Goal: Task Accomplishment & Management: Use online tool/utility

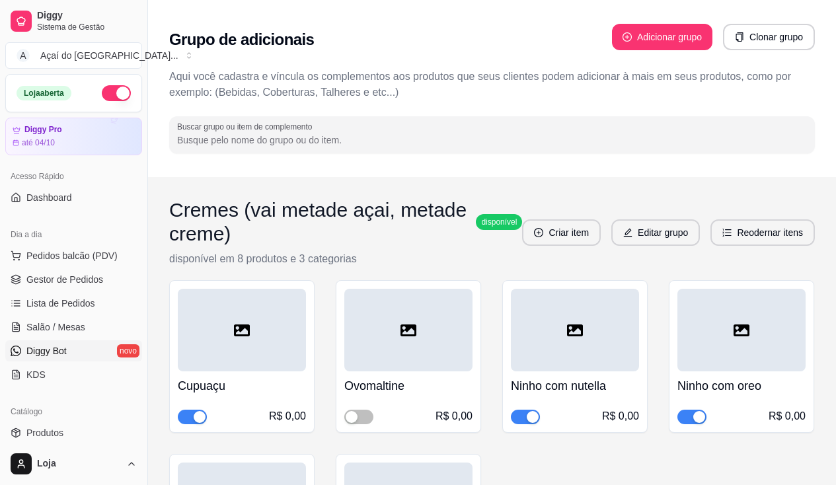
scroll to position [132, 0]
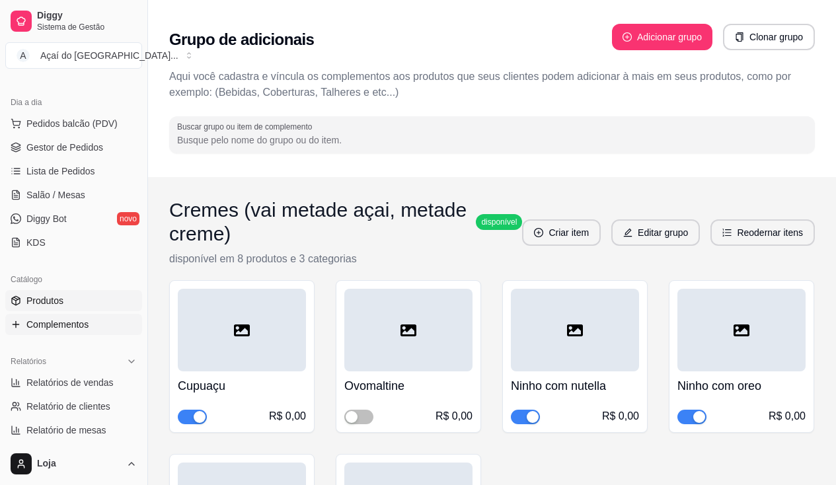
click at [120, 302] on link "Produtos" at bounding box center [73, 300] width 137 height 21
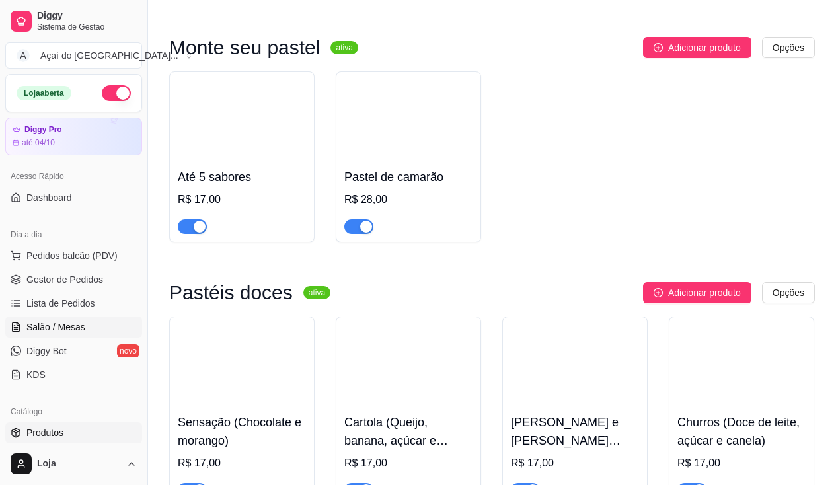
scroll to position [2511, 0]
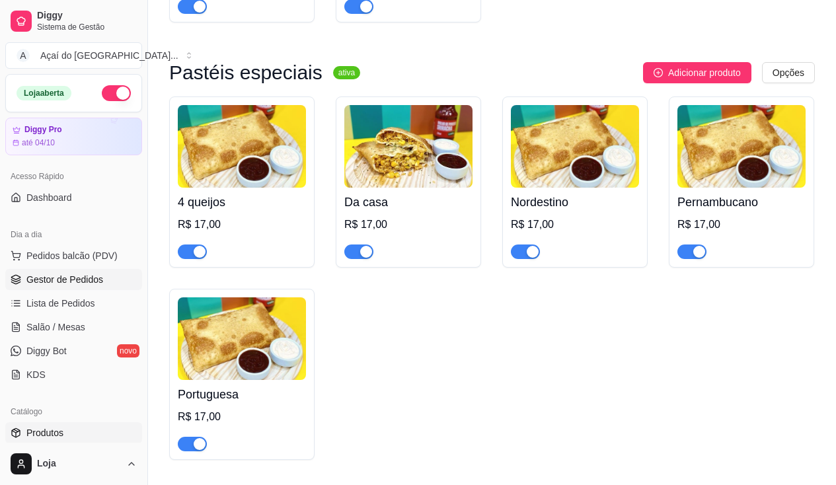
click at [87, 280] on span "Gestor de Pedidos" at bounding box center [64, 279] width 77 height 13
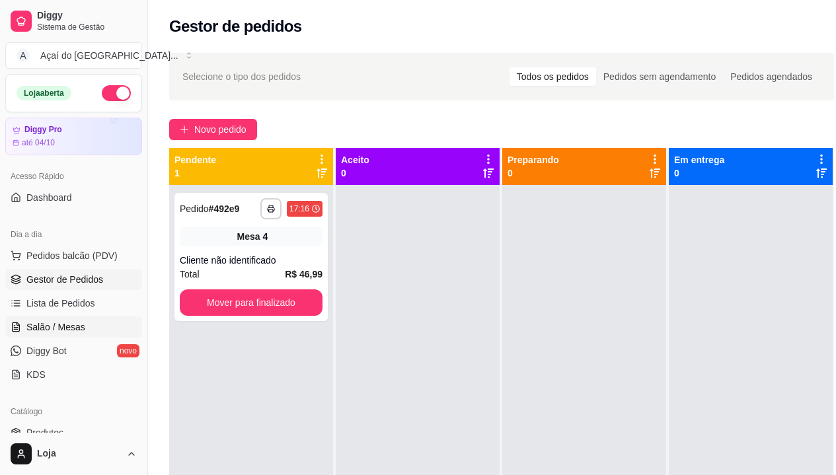
click at [59, 324] on span "Salão / Mesas" at bounding box center [55, 327] width 59 height 13
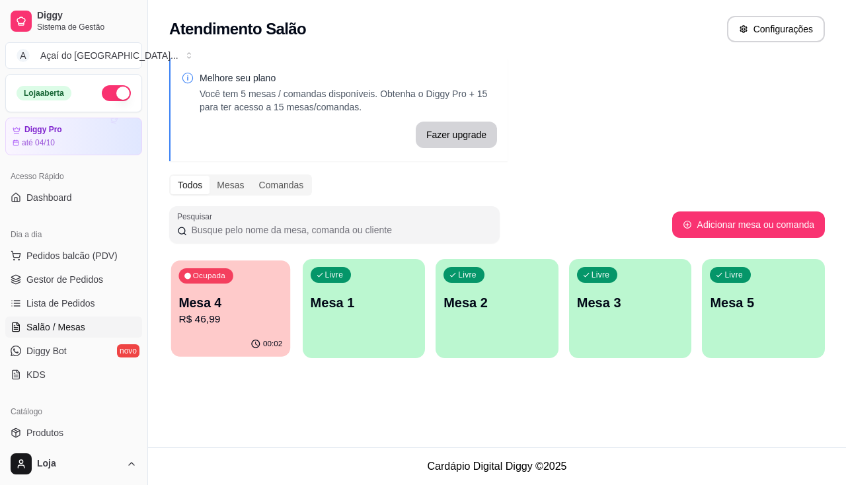
click at [245, 297] on p "Mesa 4" at bounding box center [230, 303] width 104 height 18
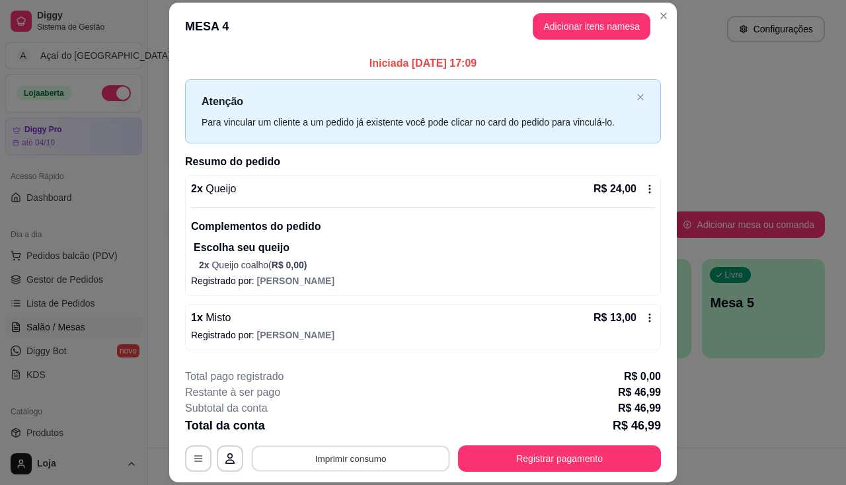
click at [353, 463] on button "Imprimir consumo" at bounding box center [351, 459] width 198 height 26
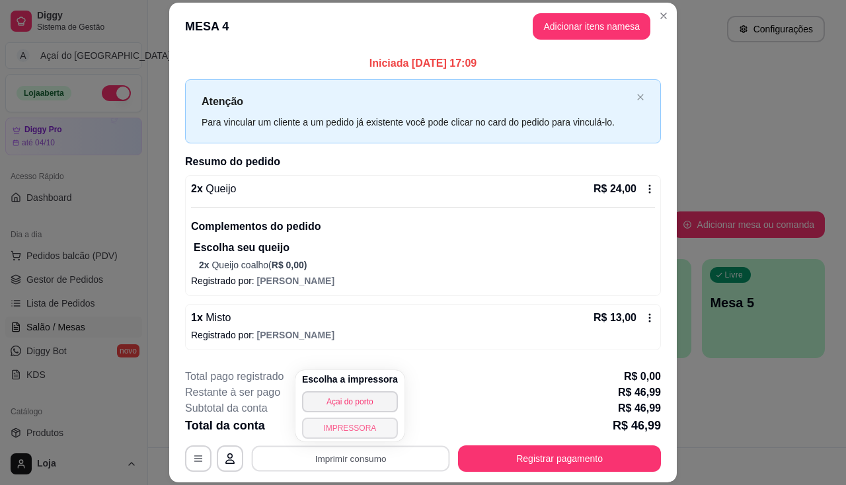
click at [346, 432] on button "IMPRESSORA" at bounding box center [350, 428] width 96 height 21
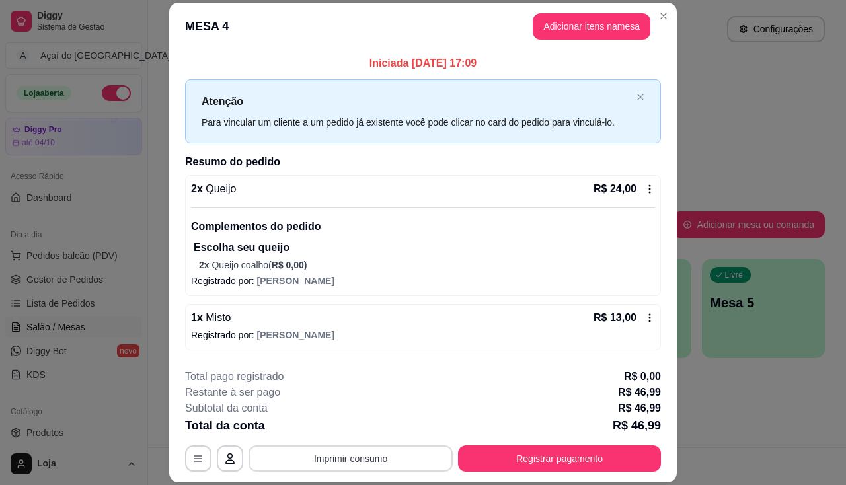
click at [344, 452] on button "Imprimir consumo" at bounding box center [350, 458] width 204 height 26
click at [658, 11] on icon "Close" at bounding box center [663, 16] width 11 height 11
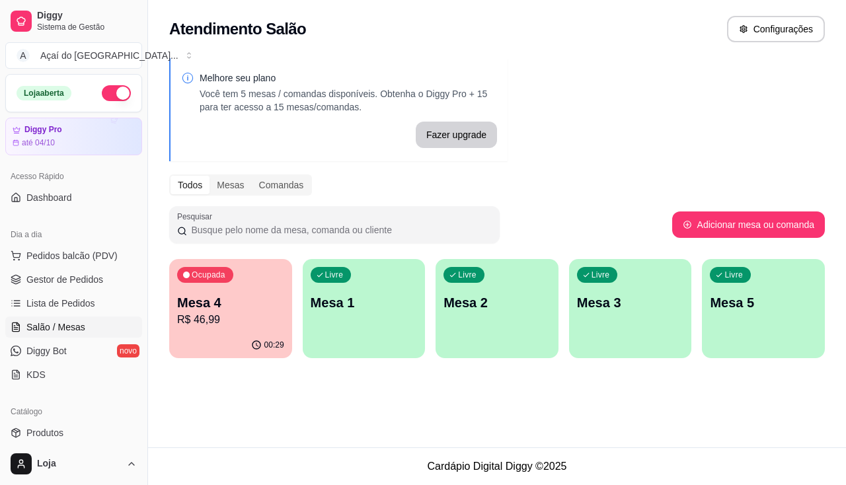
click at [259, 297] on p "Mesa 4" at bounding box center [230, 302] width 107 height 19
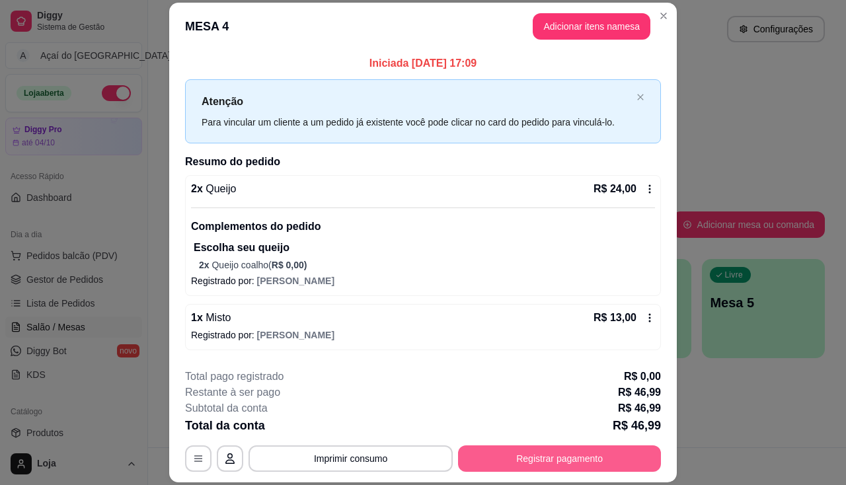
click at [547, 462] on button "Registrar pagamento" at bounding box center [559, 458] width 203 height 26
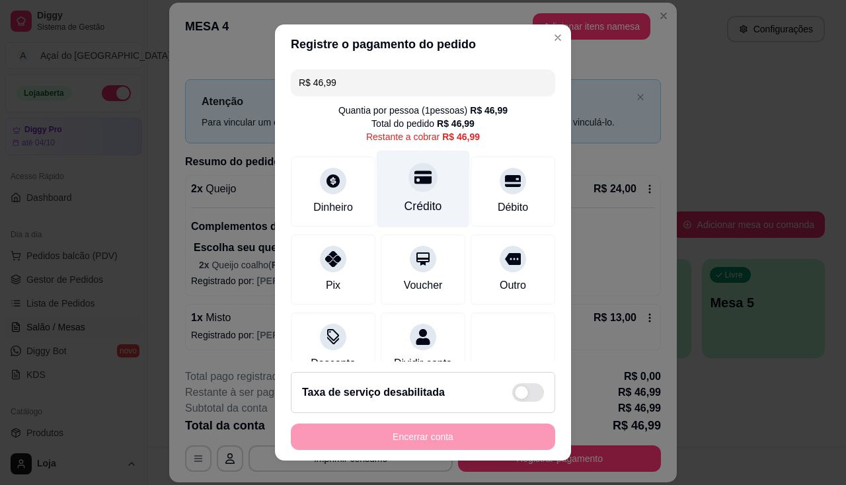
click at [424, 202] on div "Crédito" at bounding box center [423, 206] width 38 height 17
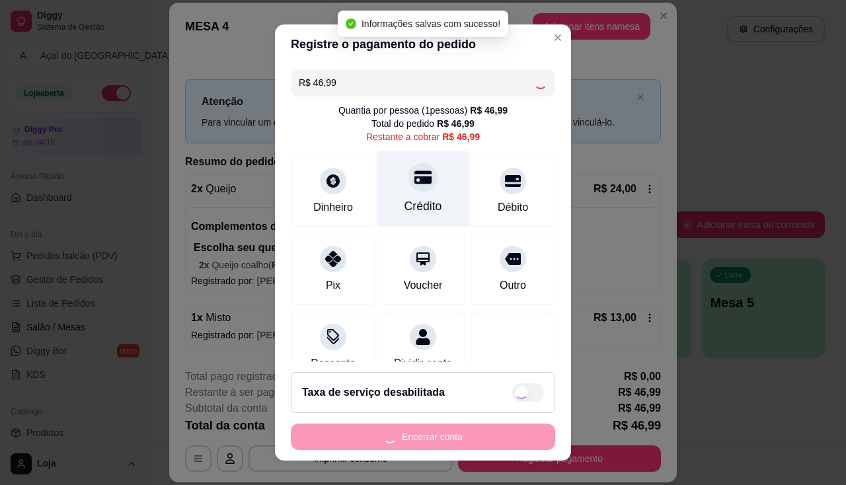
type input "R$ 0,00"
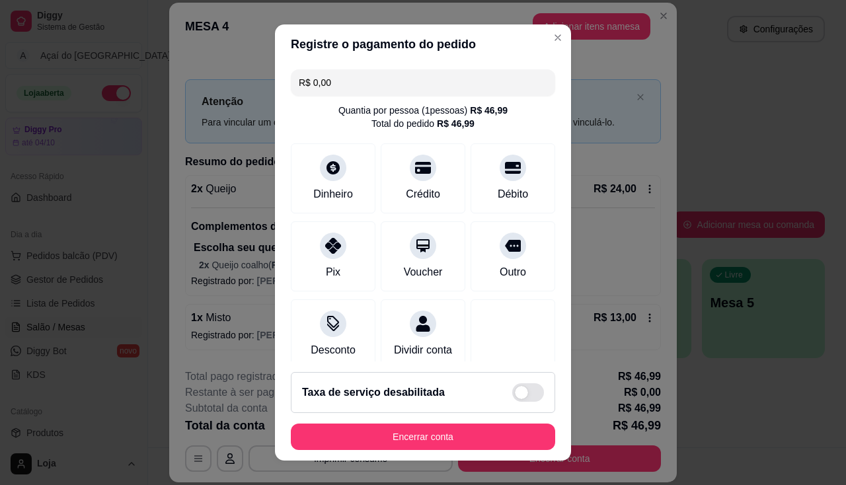
click at [421, 388] on h2 "Taxa de serviço desabilitada" at bounding box center [373, 393] width 143 height 16
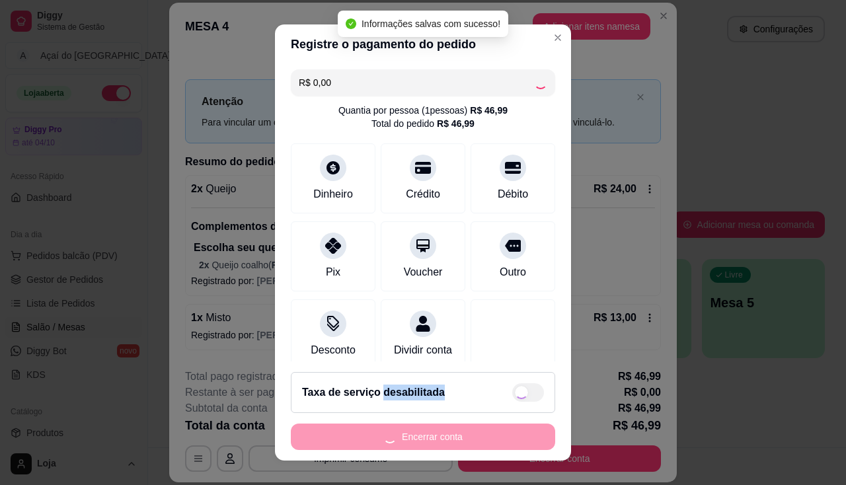
checkbox input "true"
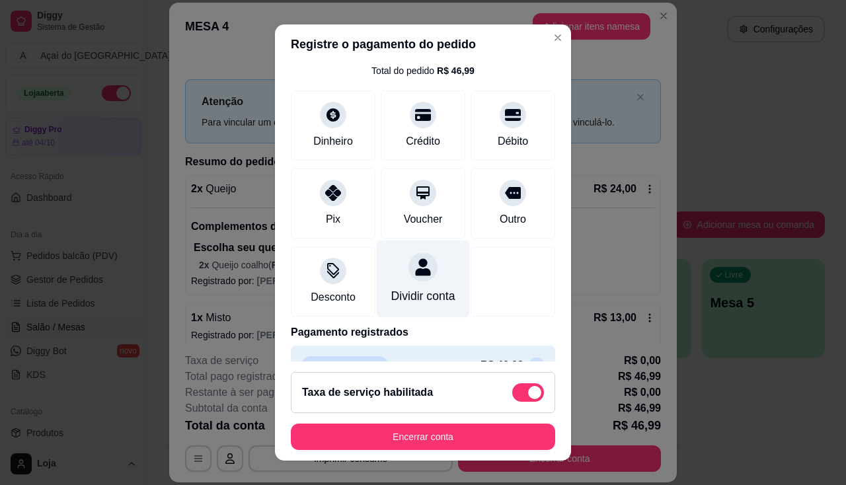
scroll to position [110, 0]
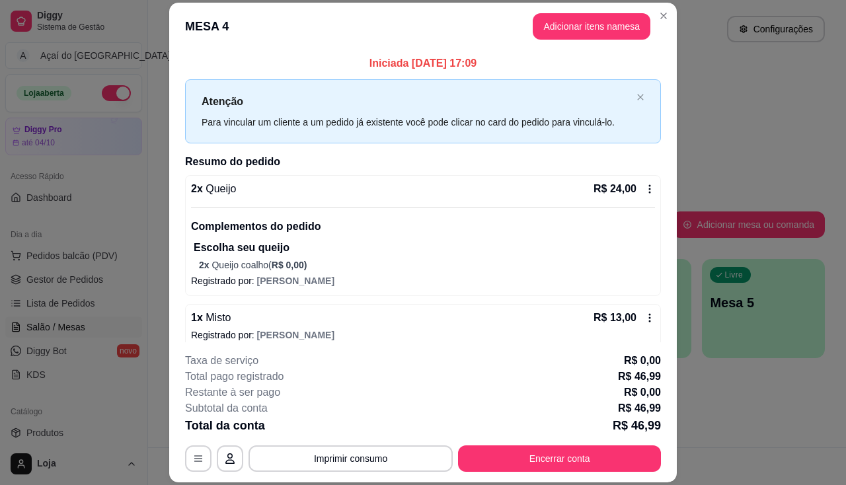
click at [418, 254] on p "Escolha seu queijo" at bounding box center [424, 248] width 461 height 16
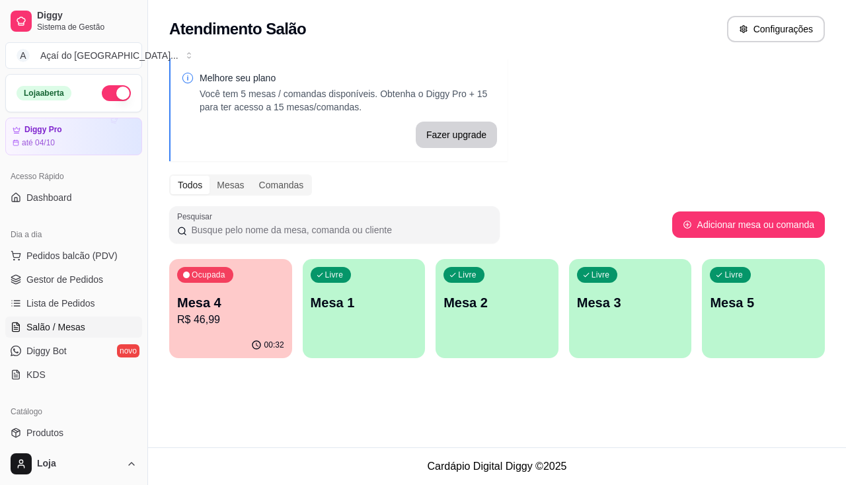
click at [212, 343] on div "00:32" at bounding box center [230, 345] width 123 height 26
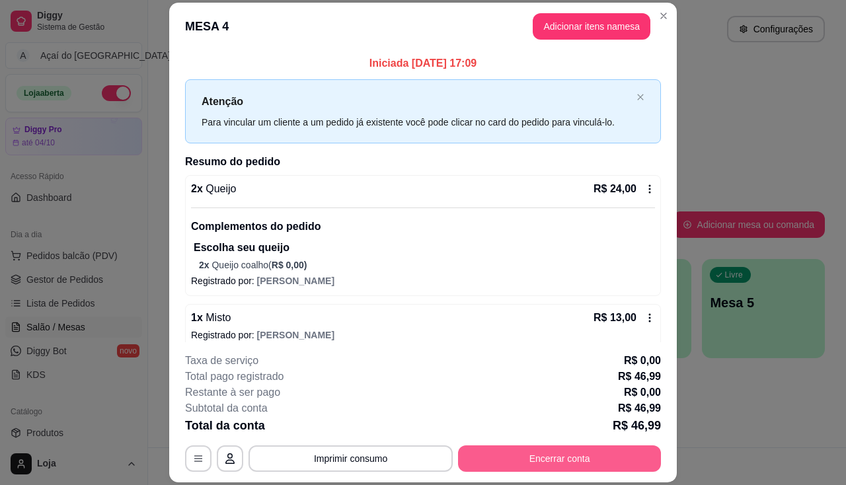
click at [543, 471] on button "Encerrar conta" at bounding box center [559, 458] width 203 height 26
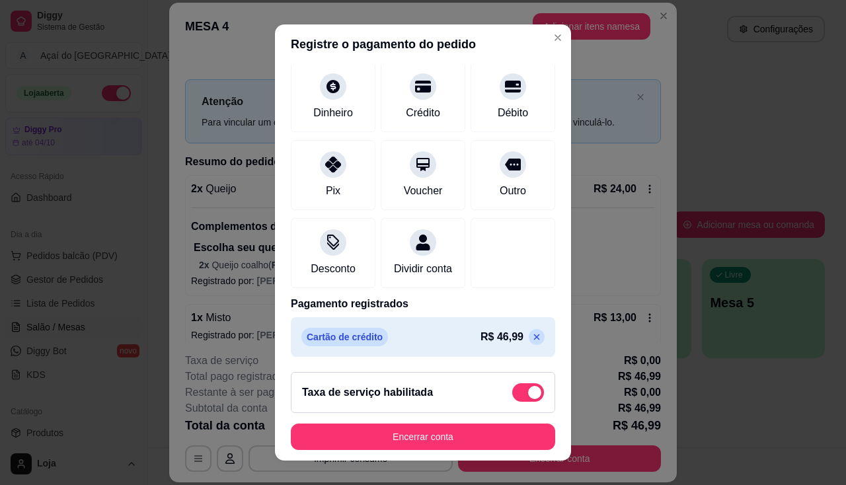
click at [528, 391] on span at bounding box center [534, 392] width 13 height 13
click at [520, 395] on input "checkbox" at bounding box center [515, 399] width 9 height 9
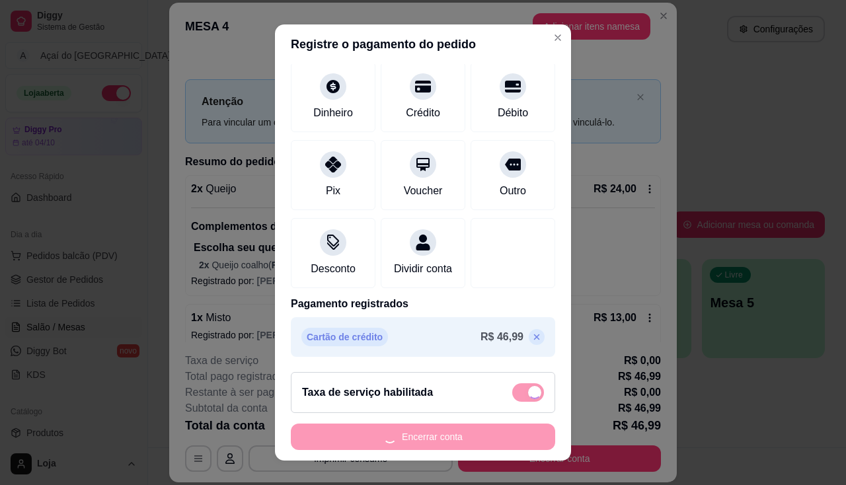
checkbox input "false"
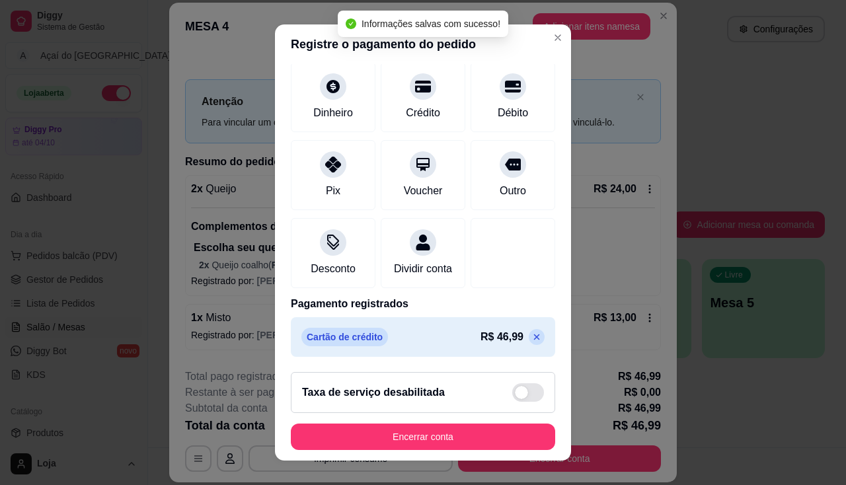
scroll to position [97, 0]
click at [531, 340] on icon at bounding box center [536, 337] width 11 height 11
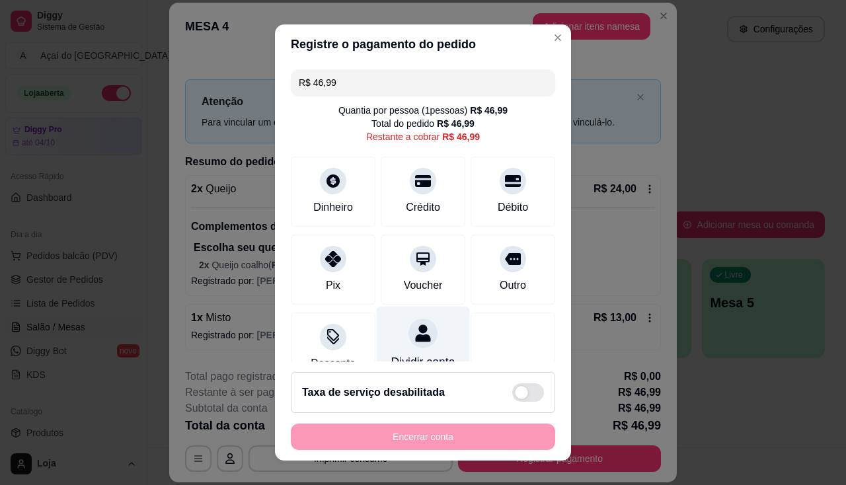
scroll to position [42, 0]
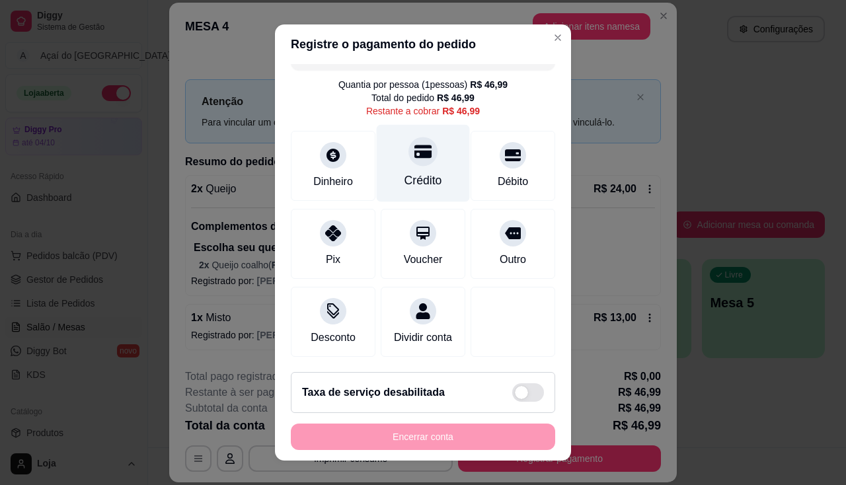
click at [424, 146] on div "Crédito" at bounding box center [423, 162] width 93 height 77
type input "R$ 0,00"
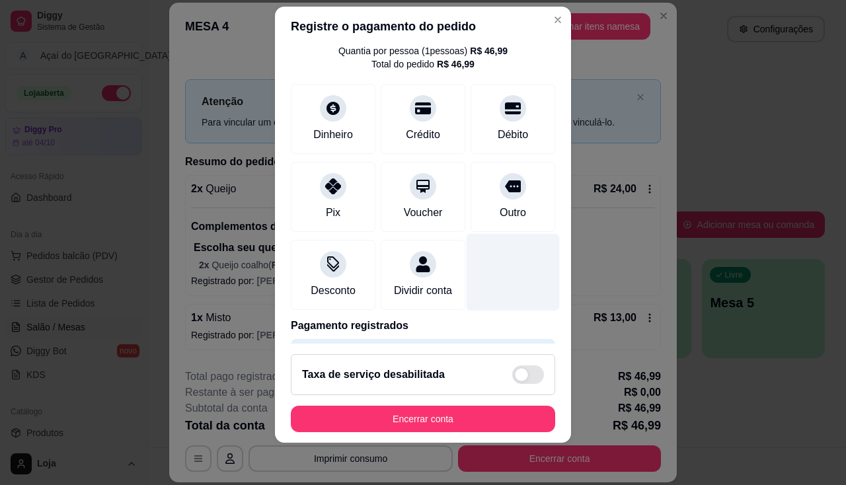
scroll to position [97, 0]
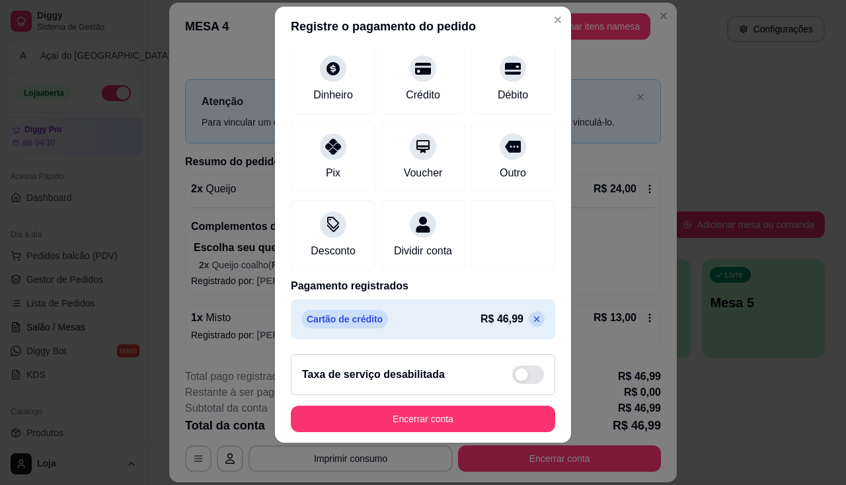
click at [422, 305] on div "Cartão de crédito R$ 46,99" at bounding box center [423, 319] width 264 height 40
click at [426, 315] on div "Cartão de crédito R$ 46,99" at bounding box center [422, 319] width 243 height 19
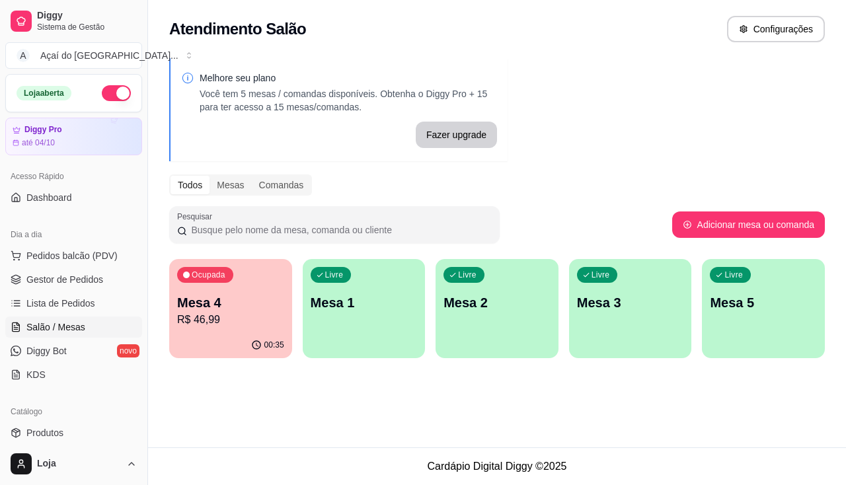
click at [215, 338] on div "00:35" at bounding box center [230, 345] width 123 height 26
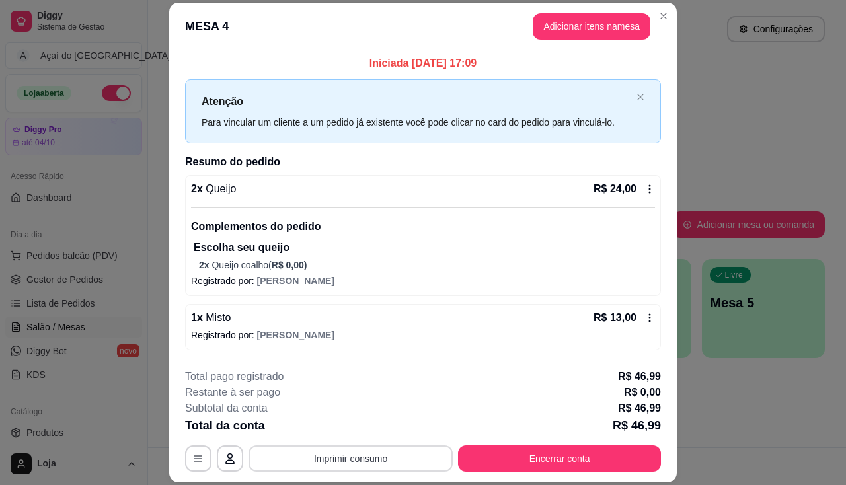
scroll to position [40, 0]
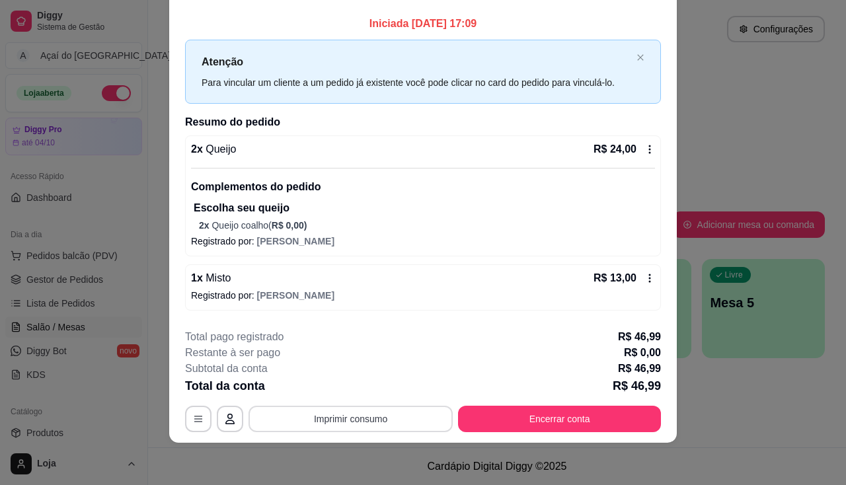
click at [351, 420] on button "Imprimir consumo" at bounding box center [350, 419] width 204 height 26
click at [595, 429] on button "Encerrar conta" at bounding box center [559, 419] width 203 height 26
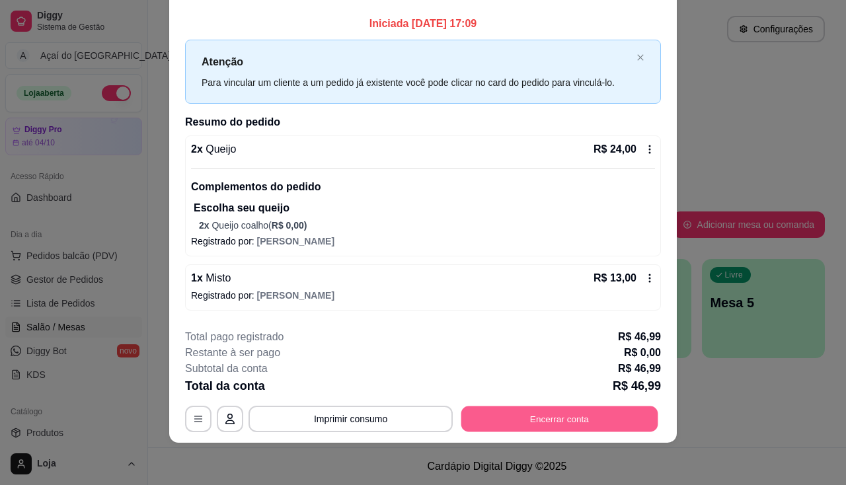
click at [595, 426] on button "Encerrar conta" at bounding box center [559, 419] width 197 height 26
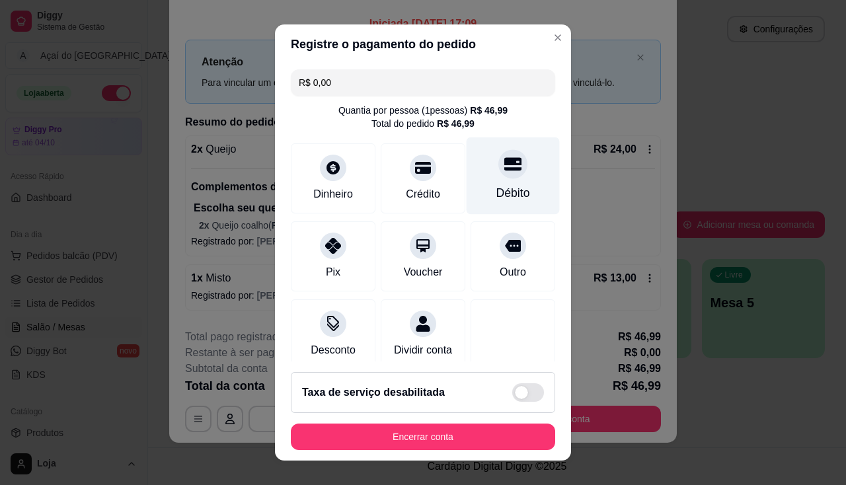
click at [497, 184] on div "Débito" at bounding box center [513, 175] width 93 height 77
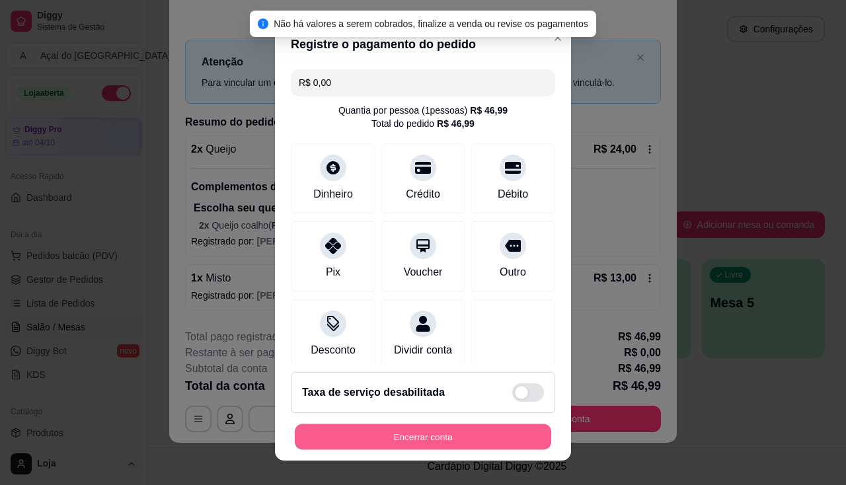
click at [441, 441] on button "Encerrar conta" at bounding box center [423, 437] width 256 height 26
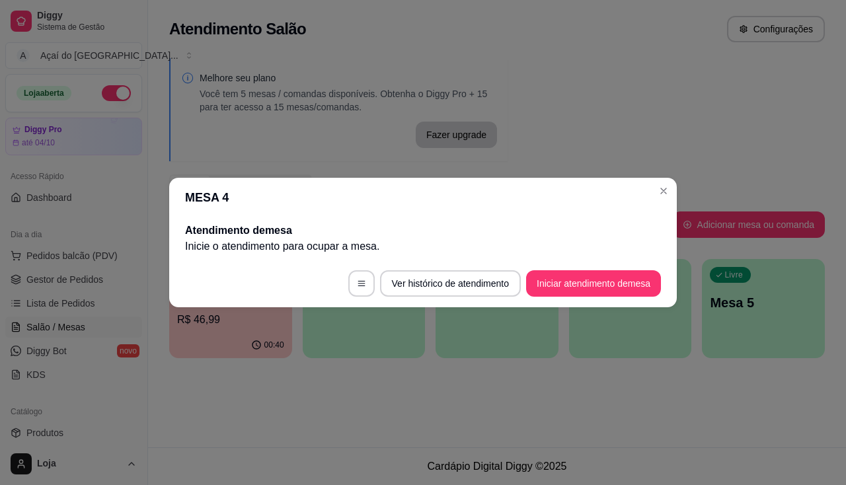
scroll to position [0, 0]
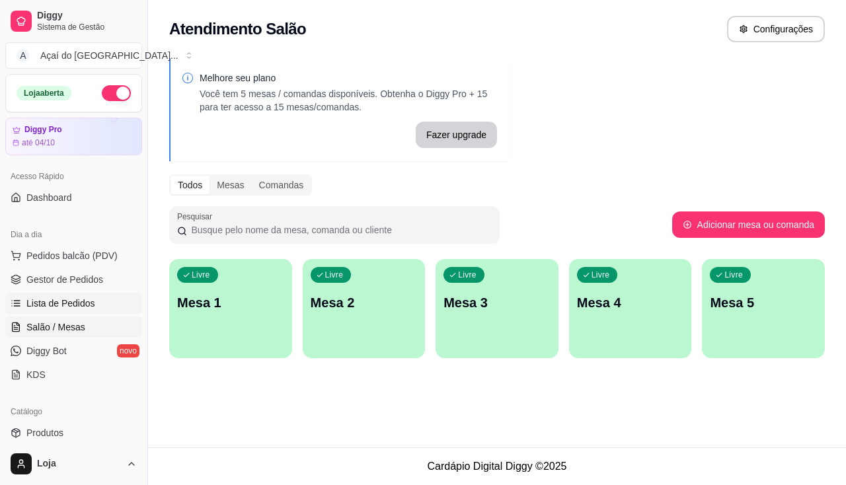
click at [63, 301] on span "Lista de Pedidos" at bounding box center [60, 303] width 69 height 13
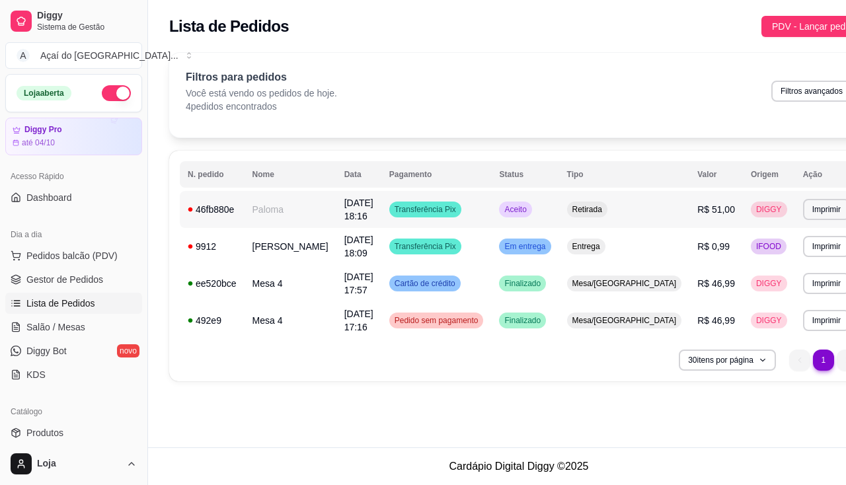
click at [285, 215] on td "Paloma" at bounding box center [291, 209] width 92 height 37
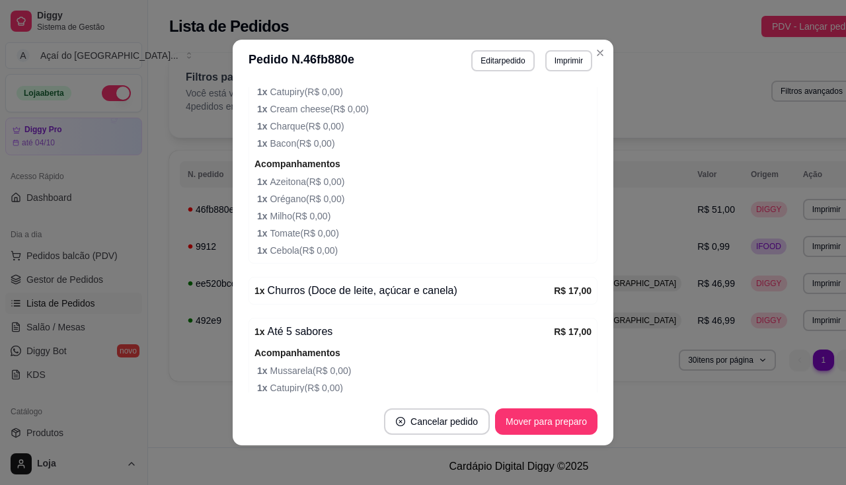
scroll to position [463, 0]
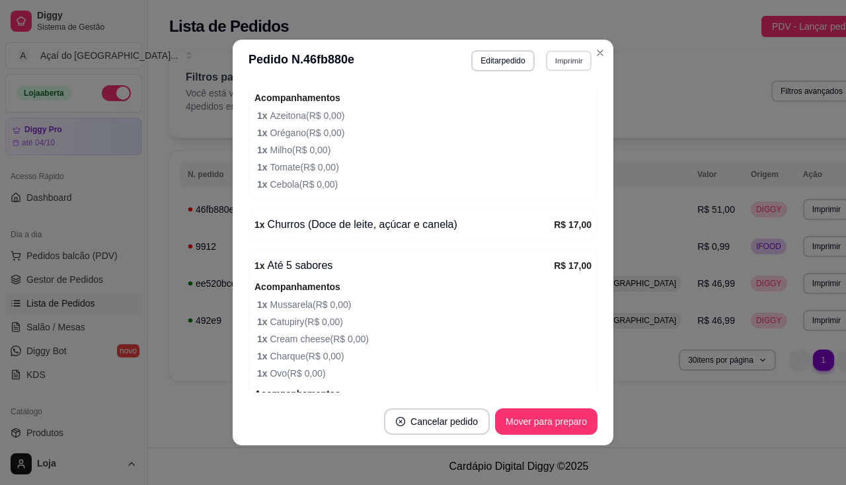
click at [558, 57] on button "Imprimir" at bounding box center [569, 60] width 46 height 20
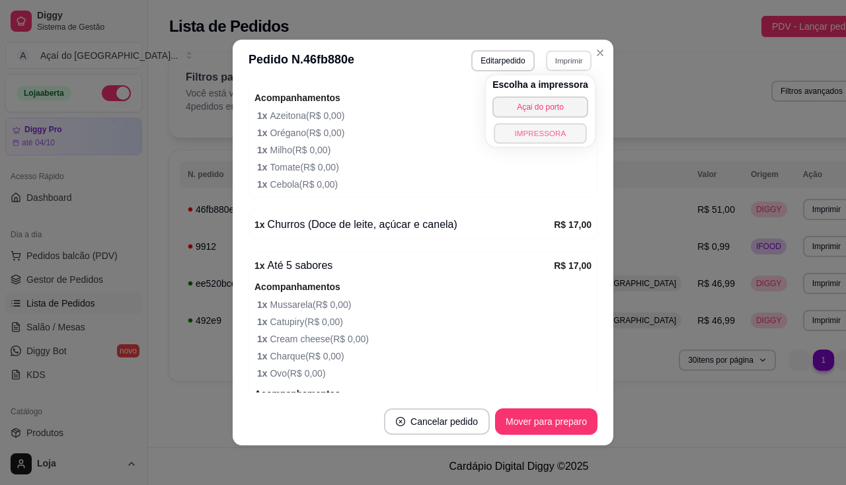
click at [563, 134] on button "IMPRESSORA" at bounding box center [540, 133] width 93 height 20
click at [563, 134] on div "Escolha a impressora Açai do porto IMPRESSORA" at bounding box center [540, 110] width 109 height 71
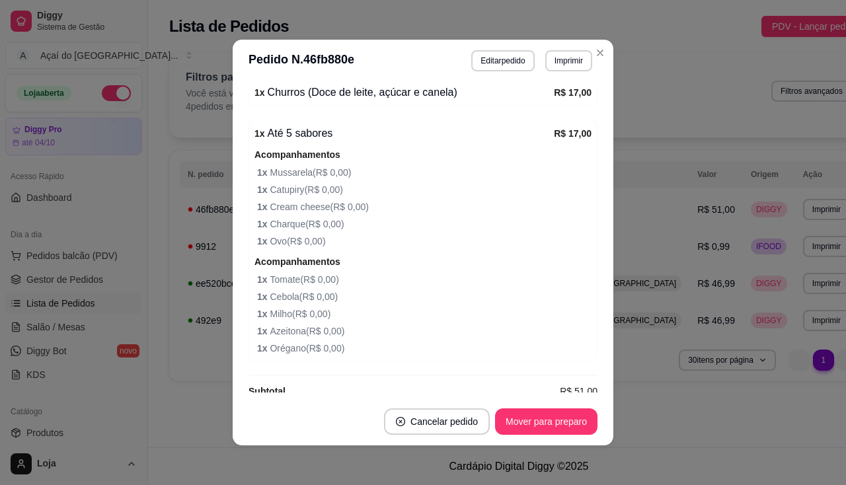
scroll to position [615, 0]
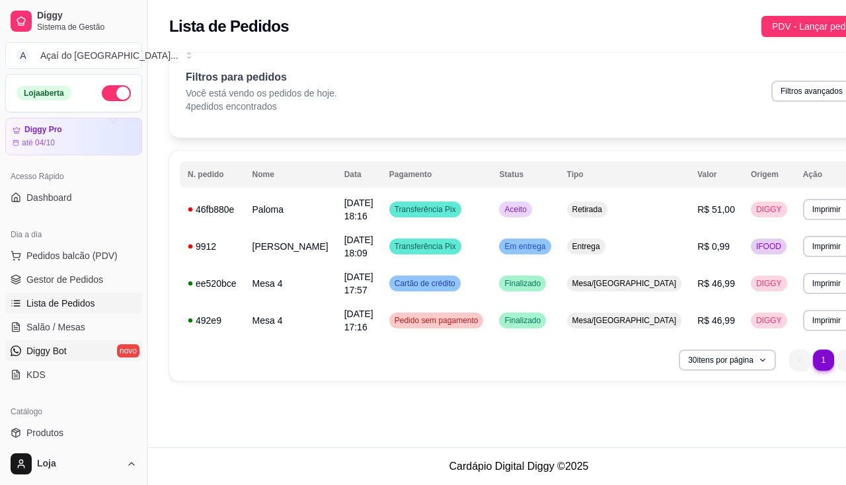
click at [24, 342] on link "Diggy Bot novo" at bounding box center [73, 350] width 137 height 21
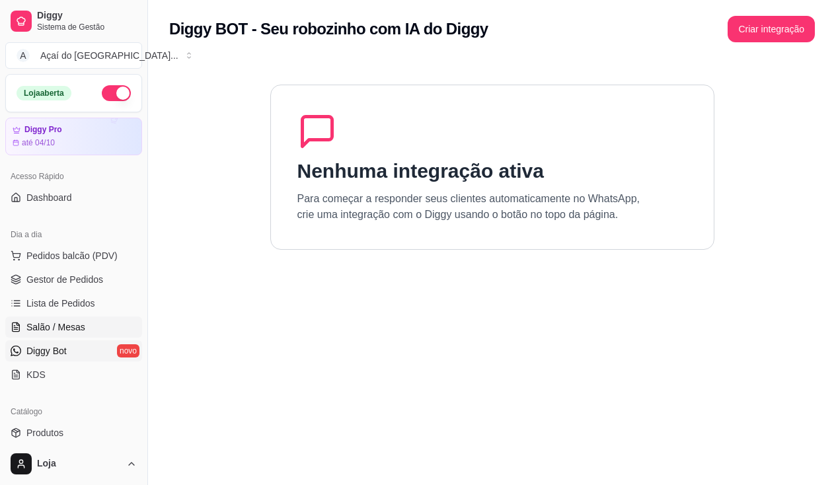
click at [46, 325] on span "Salão / Mesas" at bounding box center [55, 327] width 59 height 13
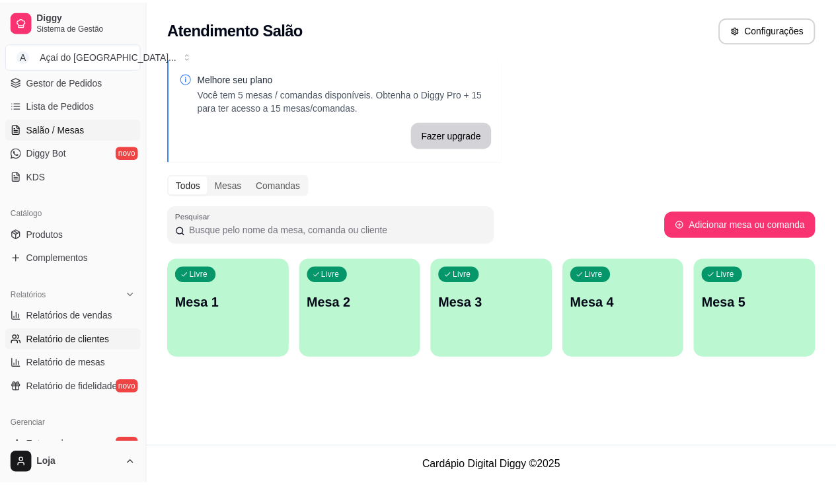
scroll to position [264, 0]
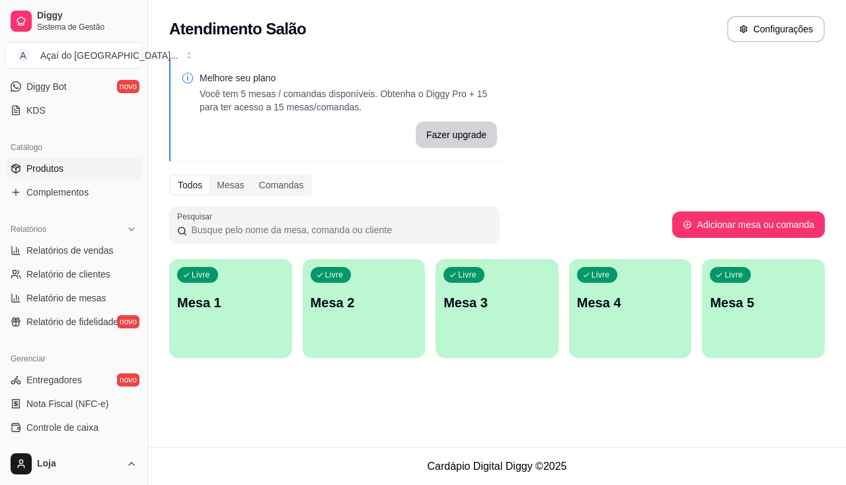
click at [79, 167] on link "Produtos" at bounding box center [73, 168] width 137 height 21
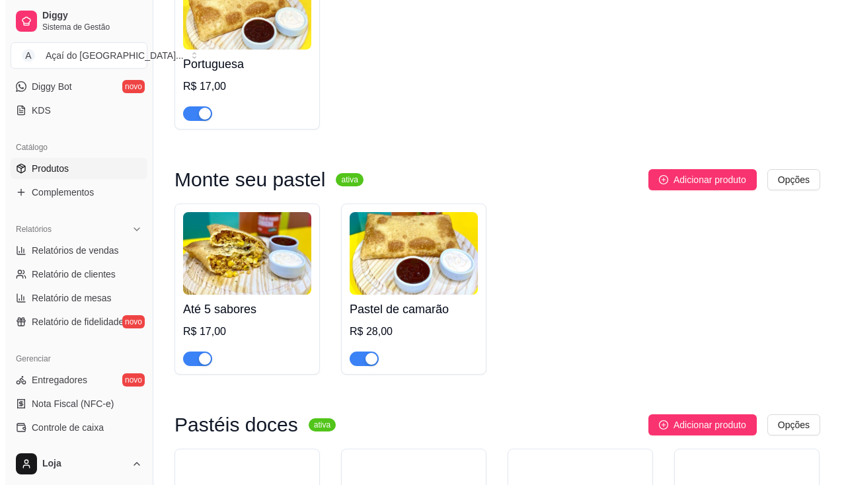
scroll to position [132, 0]
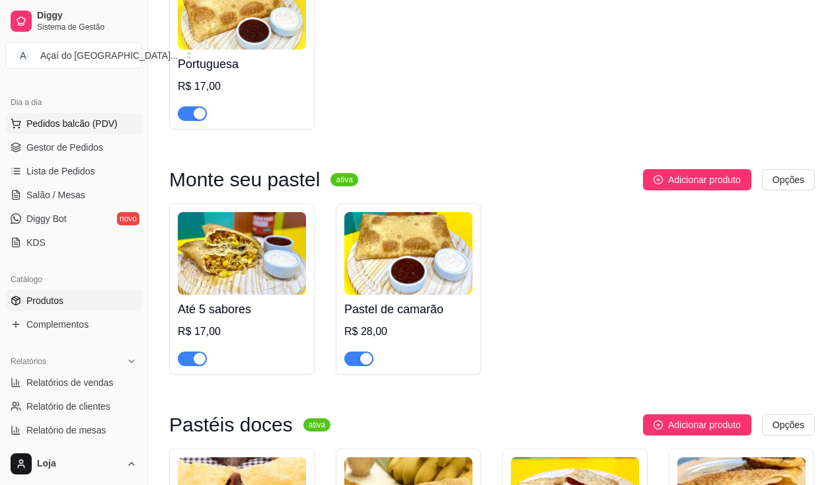
click at [57, 122] on span "Pedidos balcão (PDV)" at bounding box center [71, 123] width 91 height 13
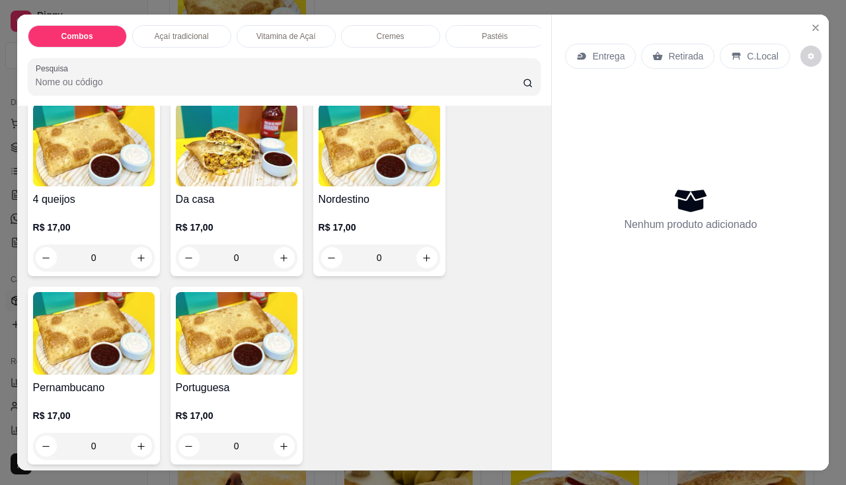
scroll to position [2643, 0]
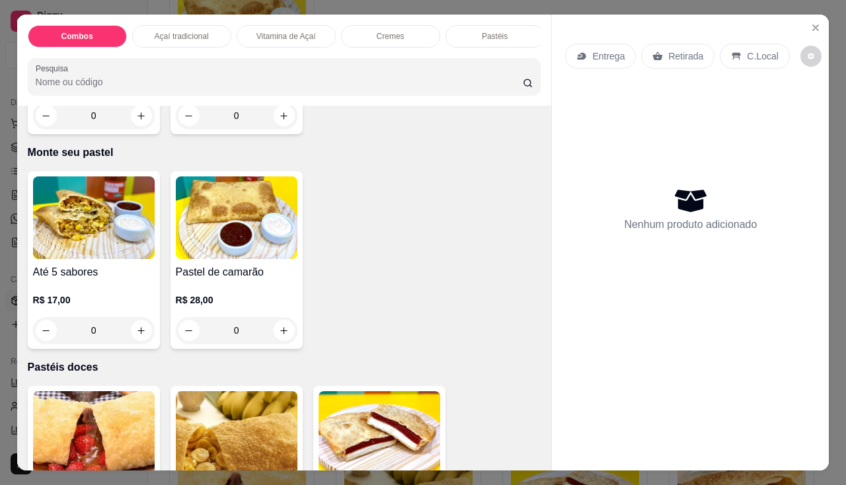
click at [261, 269] on h4 "Pastel de camarão" at bounding box center [237, 272] width 122 height 16
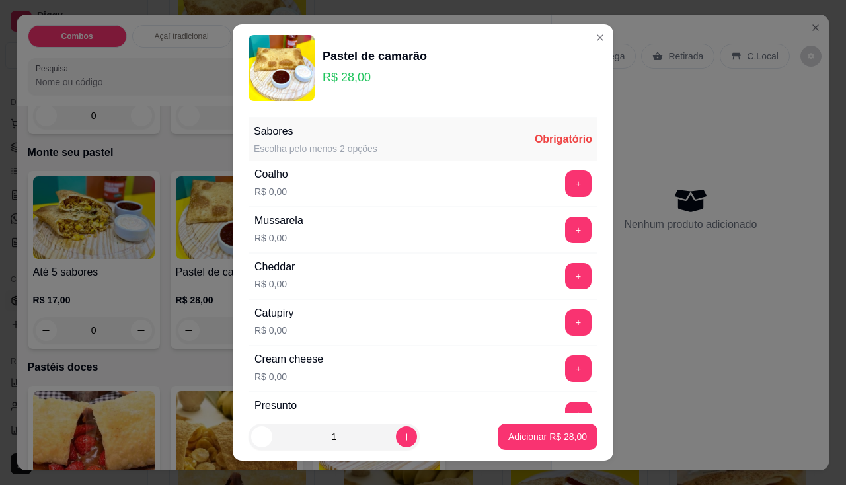
scroll to position [132, 0]
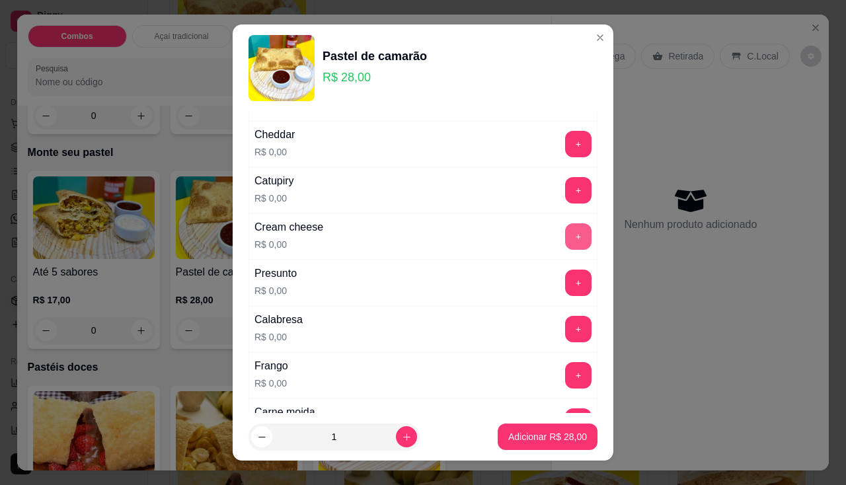
click at [565, 237] on button "+" at bounding box center [578, 236] width 26 height 26
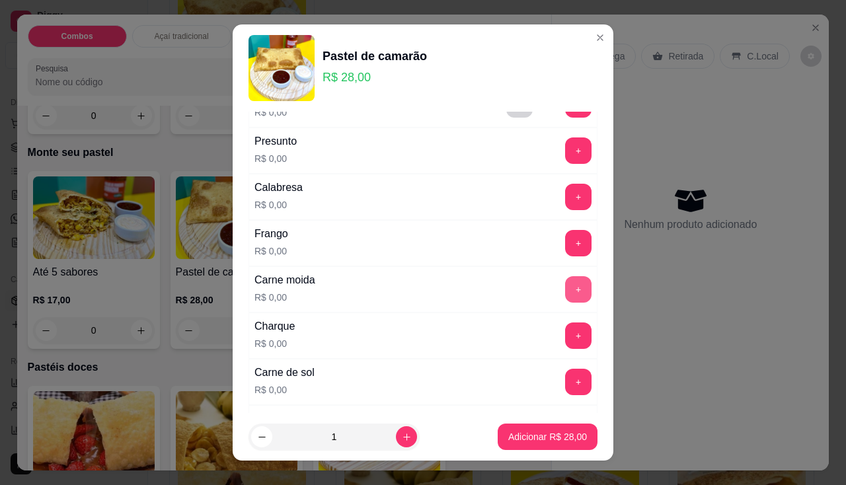
scroll to position [396, 0]
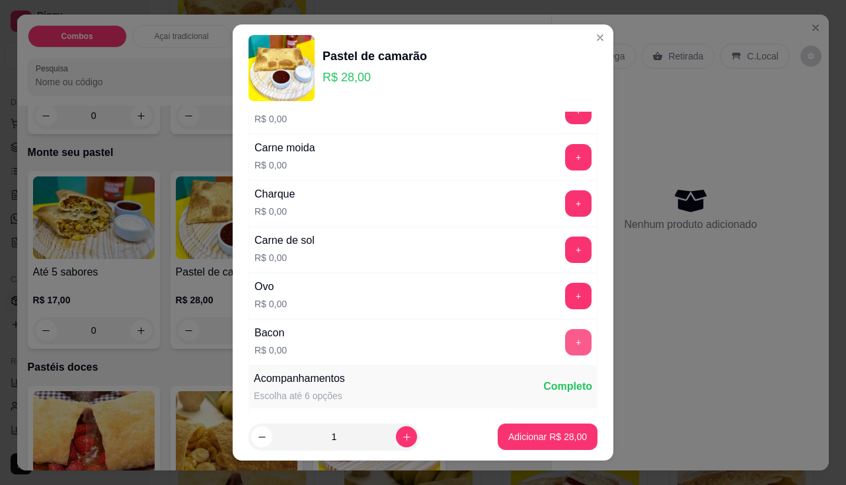
click at [565, 349] on button "+" at bounding box center [578, 342] width 26 height 26
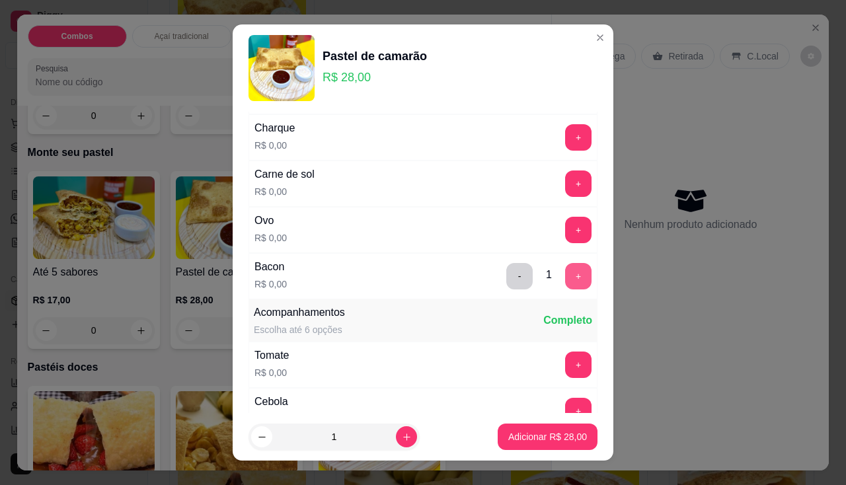
scroll to position [529, 0]
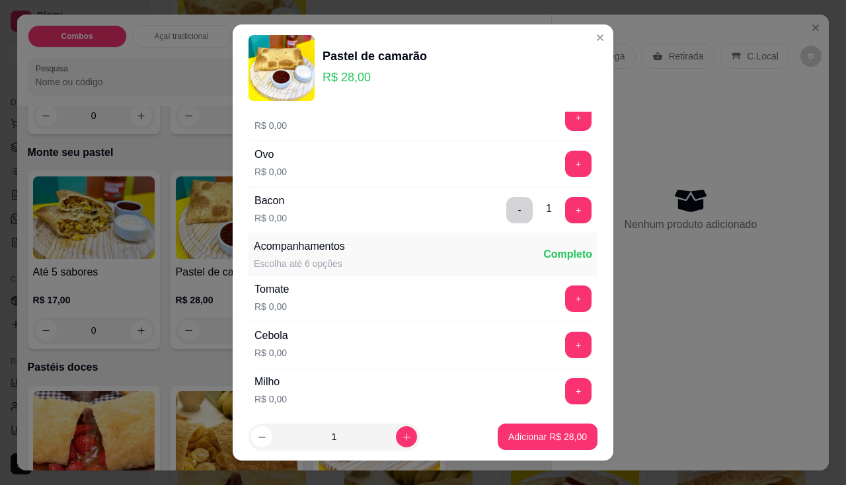
click at [565, 308] on button "+" at bounding box center [578, 298] width 26 height 26
click at [566, 348] on button "+" at bounding box center [579, 345] width 26 height 26
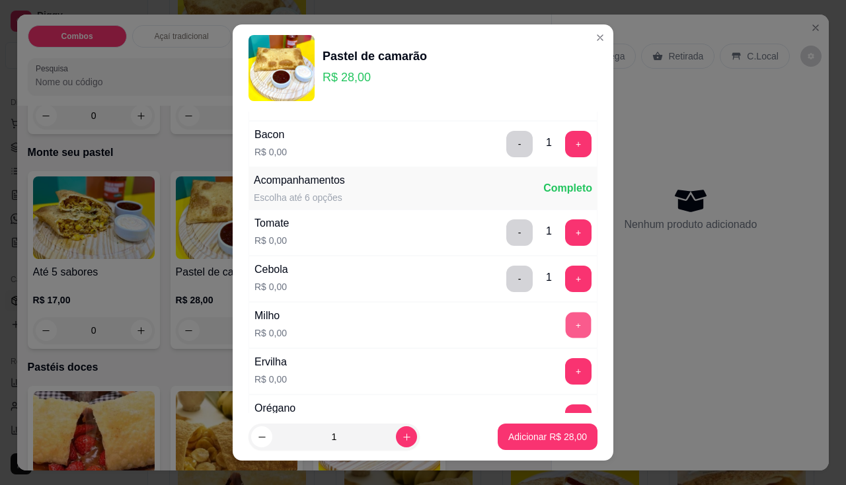
click at [566, 326] on button "+" at bounding box center [579, 325] width 26 height 26
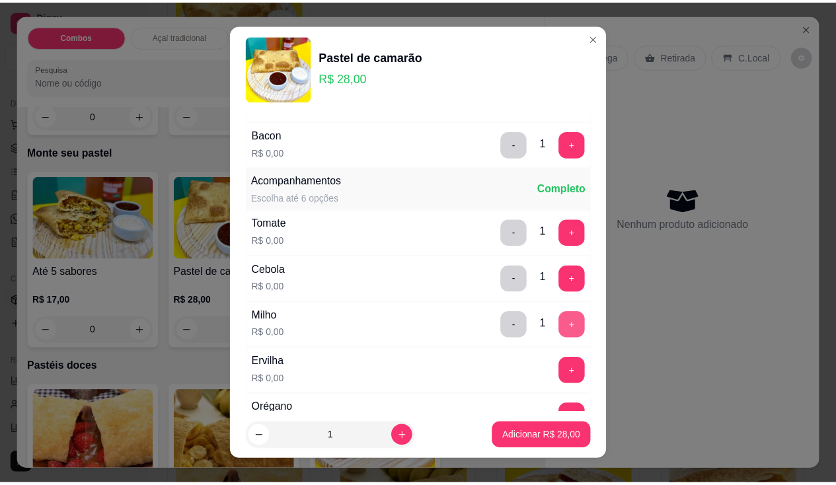
scroll to position [727, 0]
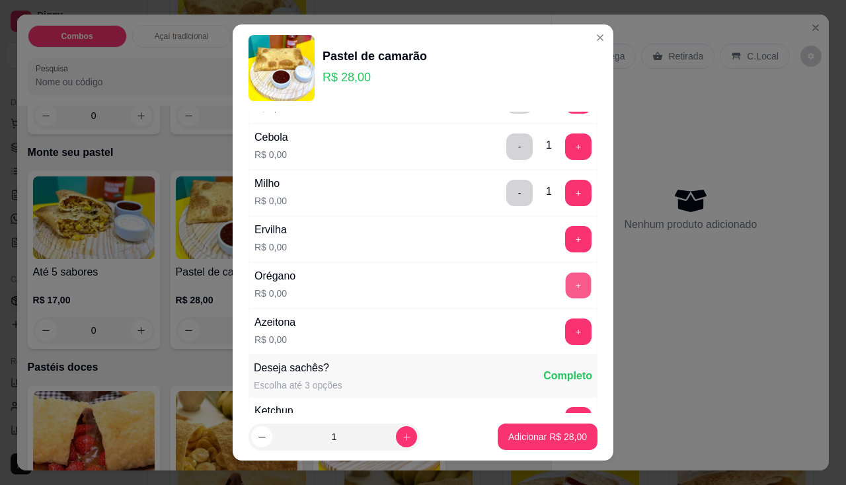
click at [566, 287] on button "+" at bounding box center [579, 285] width 26 height 26
click at [566, 324] on button "+" at bounding box center [579, 332] width 26 height 26
click at [561, 431] on p "Adicionar R$ 28,00" at bounding box center [547, 436] width 79 height 13
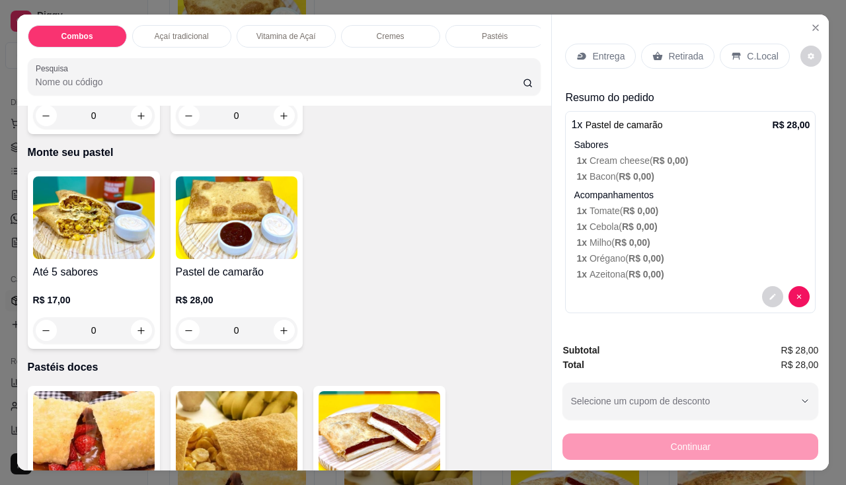
click at [643, 44] on div "Retirada" at bounding box center [677, 56] width 73 height 25
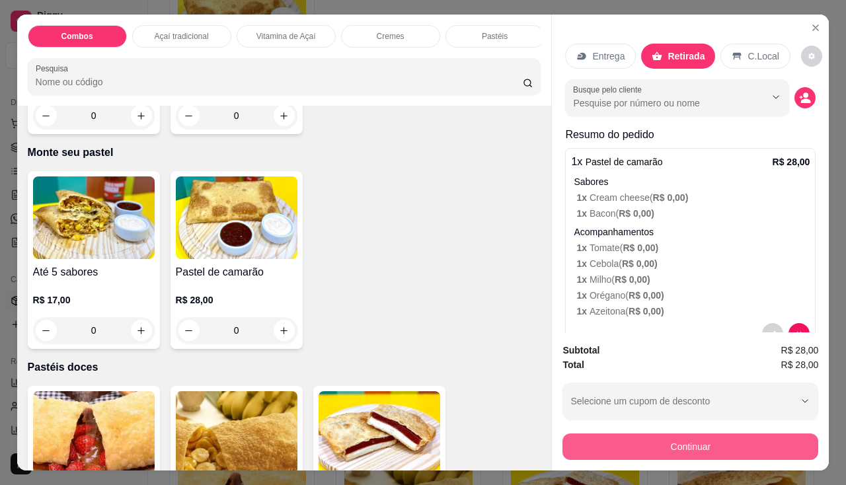
click at [669, 442] on button "Continuar" at bounding box center [690, 447] width 256 height 26
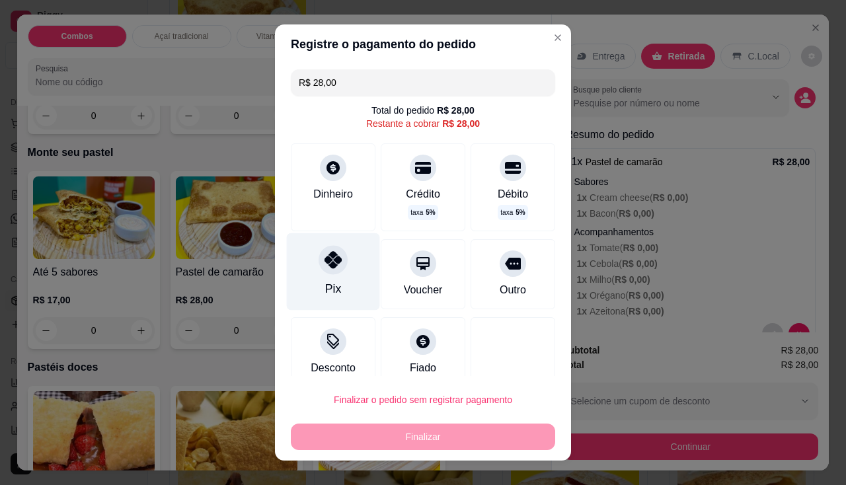
click at [338, 278] on div "Pix" at bounding box center [333, 271] width 93 height 77
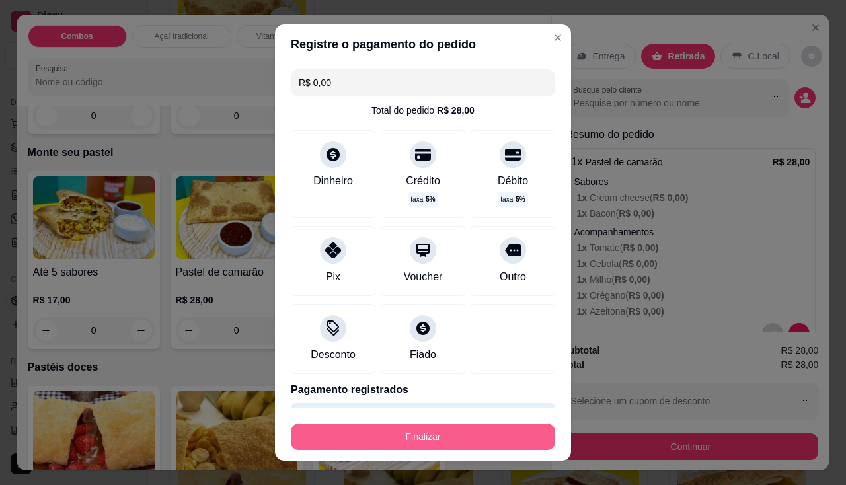
click at [412, 438] on button "Finalizar" at bounding box center [423, 437] width 264 height 26
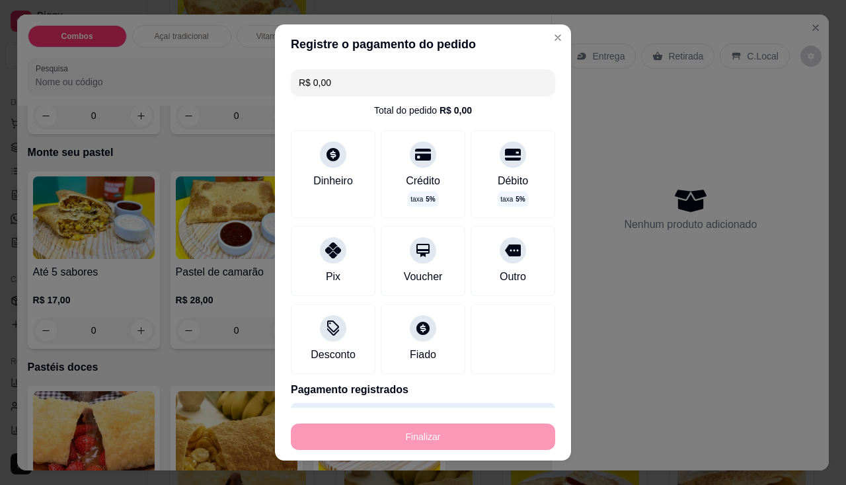
type input "-R$ 28,00"
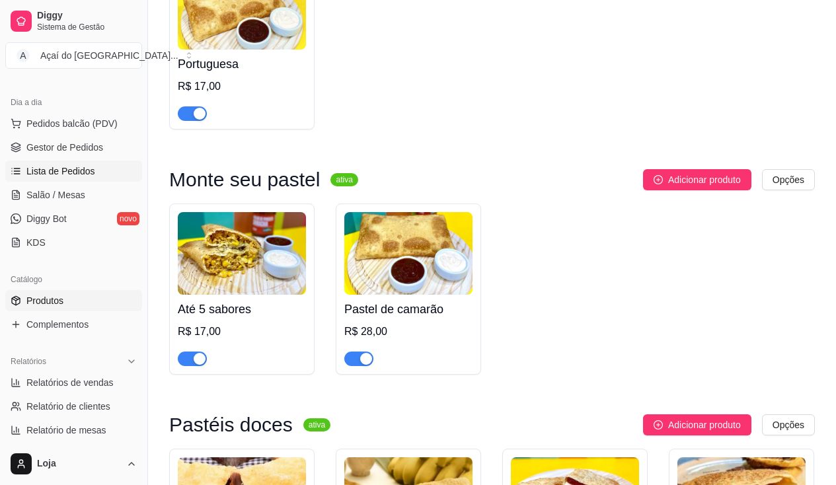
click at [57, 176] on span "Lista de Pedidos" at bounding box center [60, 171] width 69 height 13
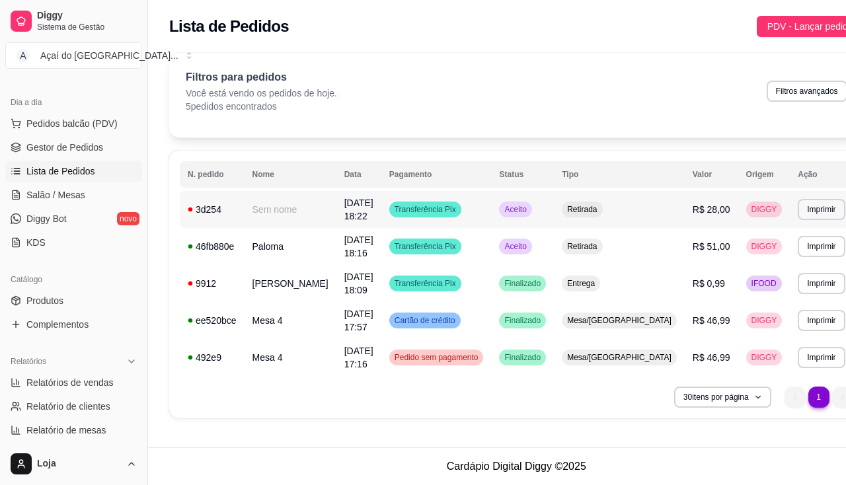
click at [213, 212] on div "3d254" at bounding box center [212, 209] width 49 height 13
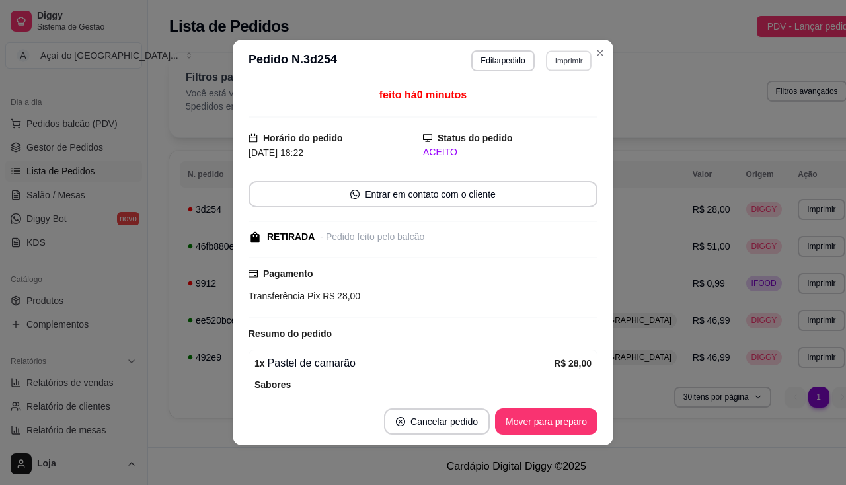
click at [554, 59] on button "Imprimir" at bounding box center [569, 60] width 46 height 20
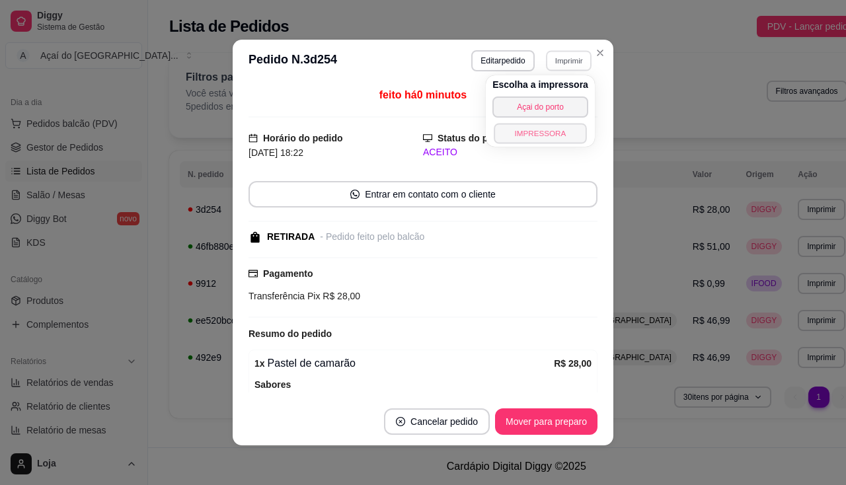
click at [548, 141] on button "IMPRESSORA" at bounding box center [540, 133] width 93 height 20
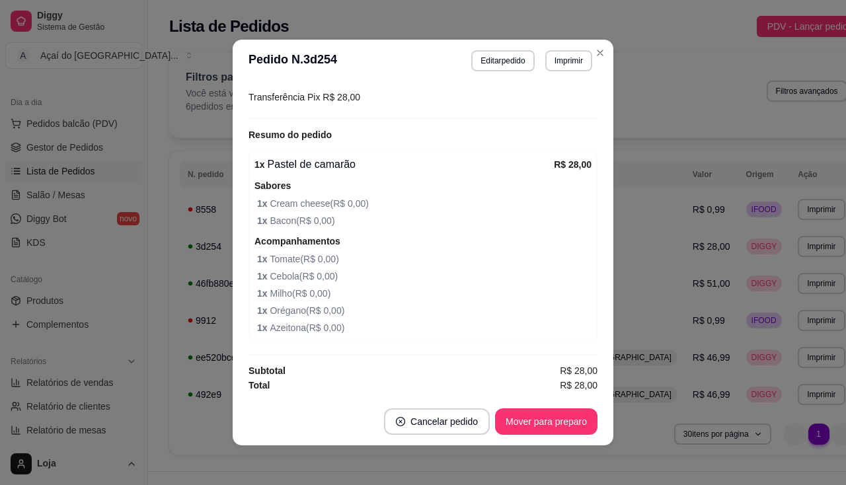
scroll to position [3, 0]
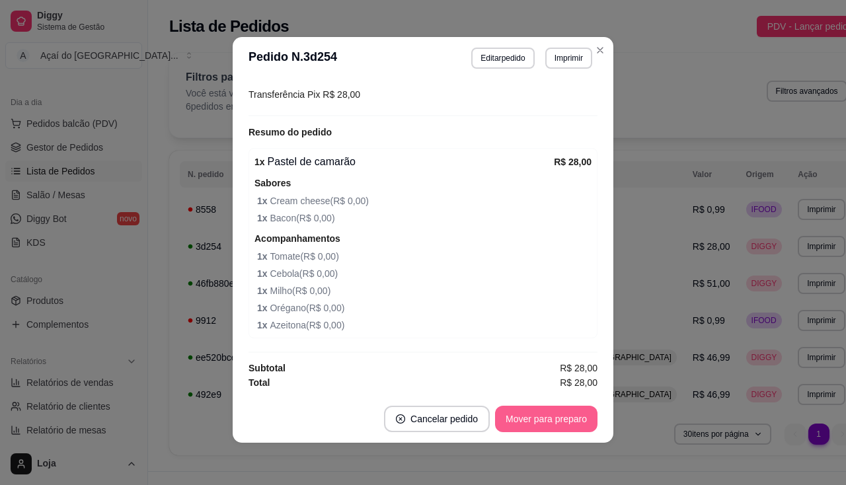
click at [552, 416] on button "Mover para preparo" at bounding box center [546, 419] width 102 height 26
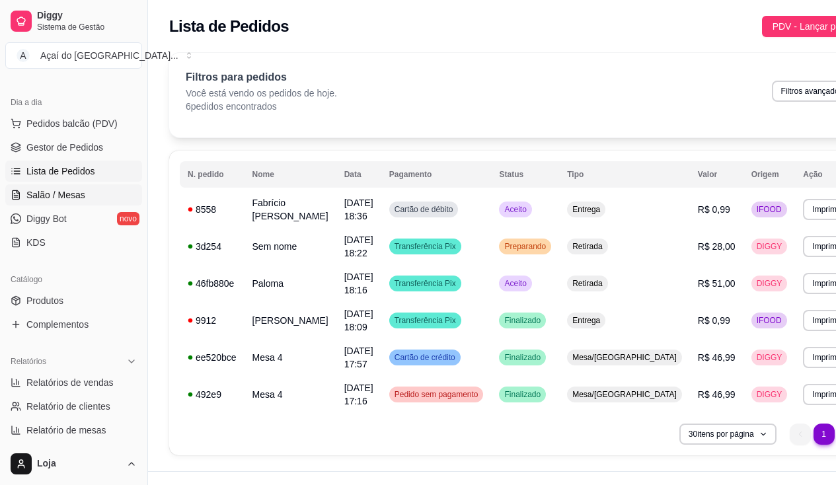
click at [77, 192] on span "Salão / Mesas" at bounding box center [55, 194] width 59 height 13
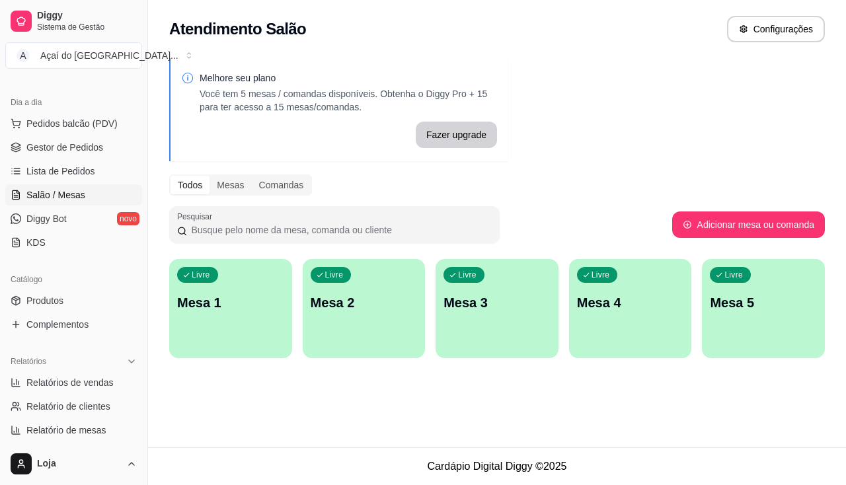
click at [230, 295] on p "Mesa 1" at bounding box center [230, 302] width 107 height 19
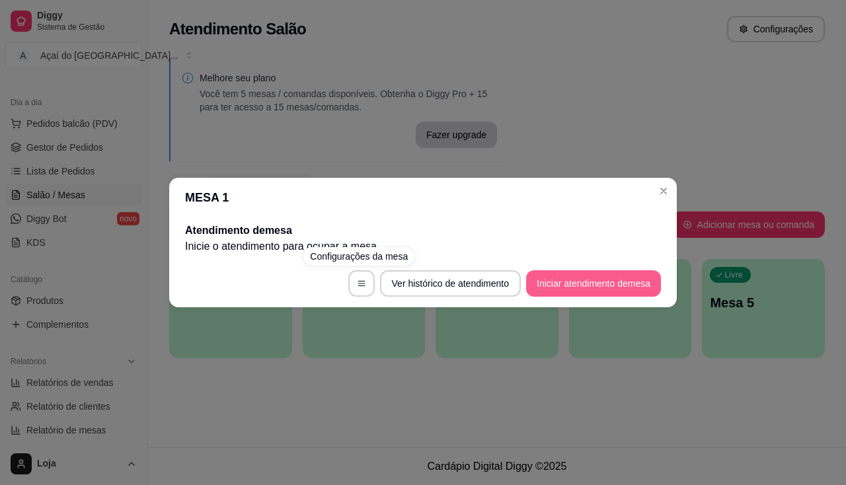
click at [548, 277] on button "Iniciar atendimento de mesa" at bounding box center [593, 283] width 135 height 26
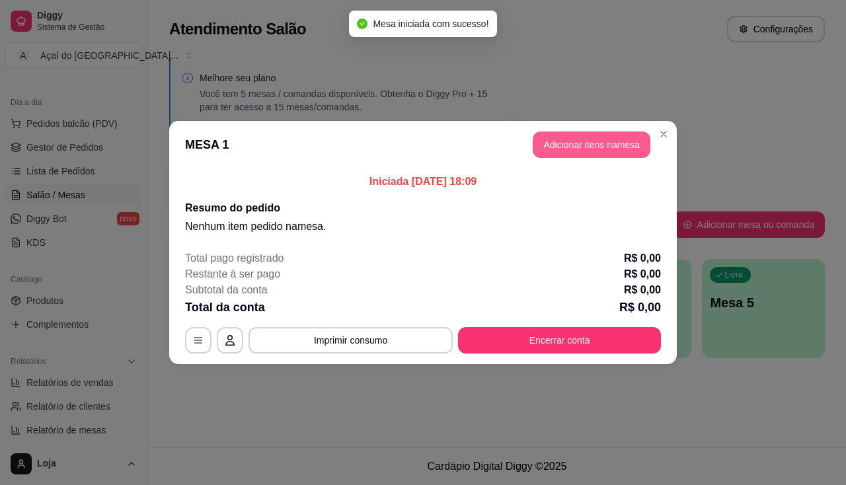
click at [549, 142] on button "Adicionar itens na mesa" at bounding box center [592, 145] width 118 height 26
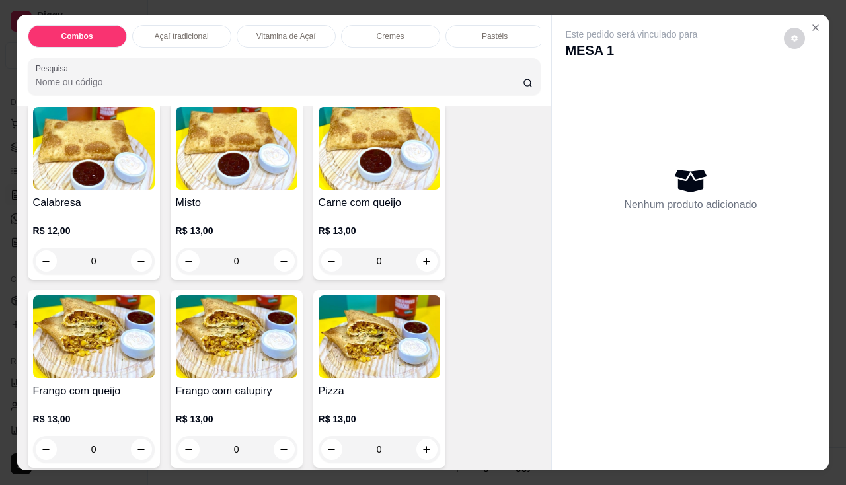
scroll to position [1784, 0]
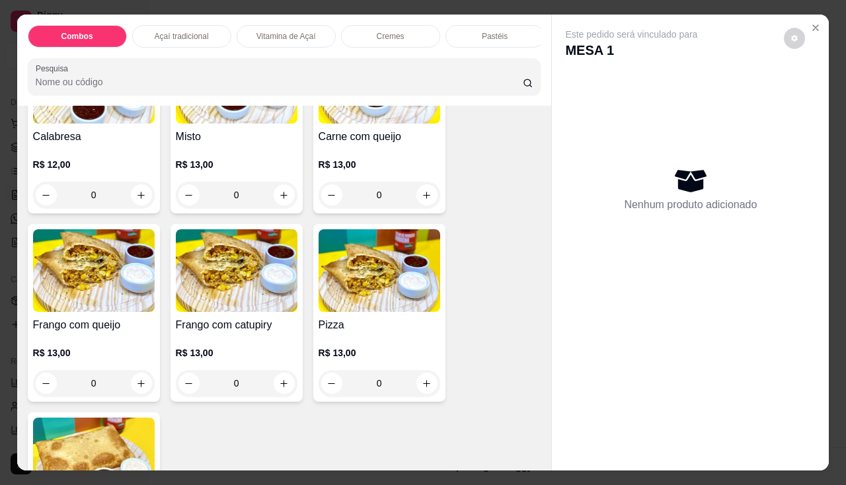
click at [259, 295] on img at bounding box center [237, 270] width 122 height 83
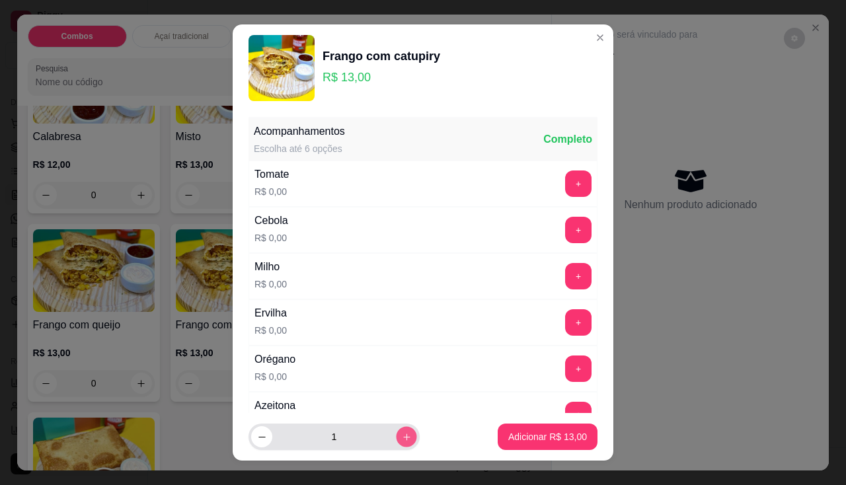
click at [402, 441] on icon "increase-product-quantity" at bounding box center [407, 437] width 10 height 10
type input "2"
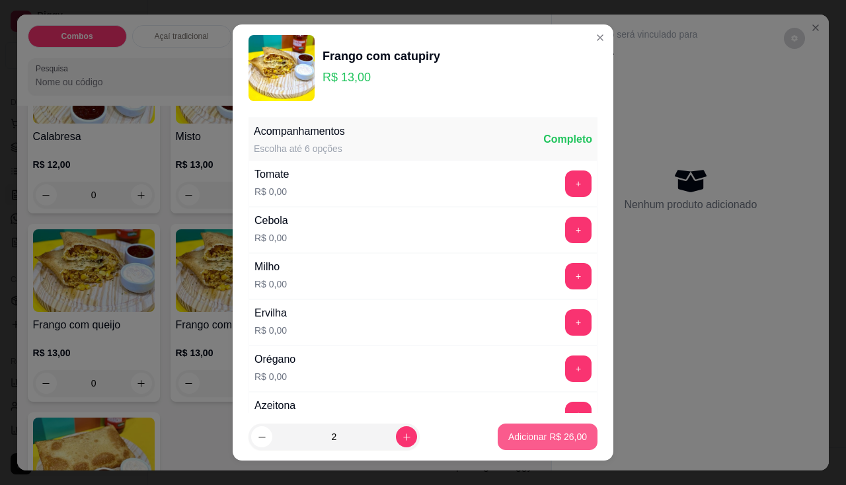
click at [498, 445] on button "Adicionar R$ 26,00" at bounding box center [548, 437] width 100 height 26
type input "2"
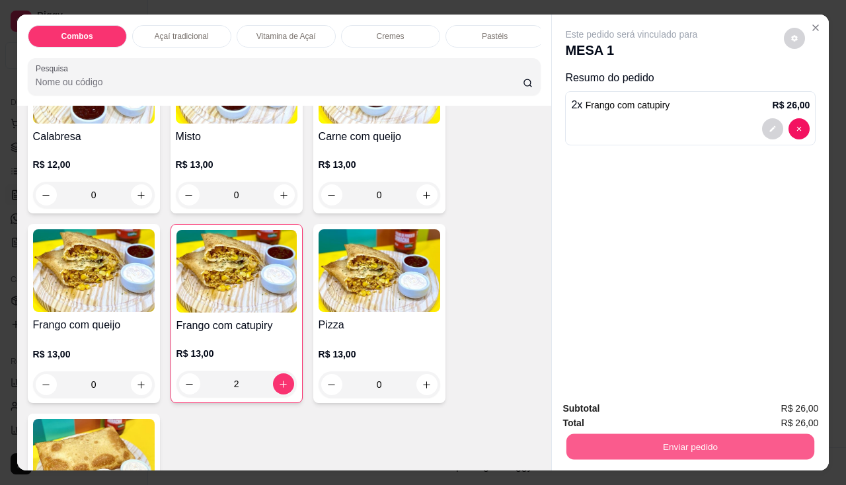
click at [566, 443] on button "Enviar pedido" at bounding box center [690, 447] width 248 height 26
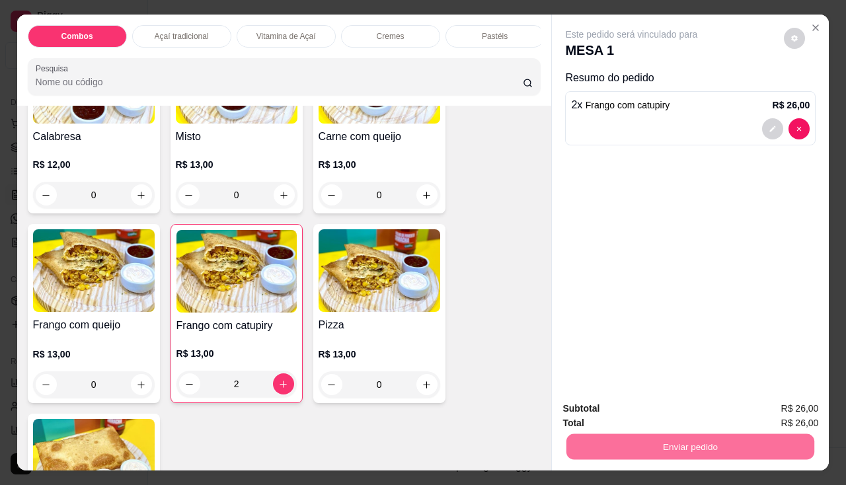
click at [774, 397] on button "Enviar pedido" at bounding box center [784, 409] width 73 height 24
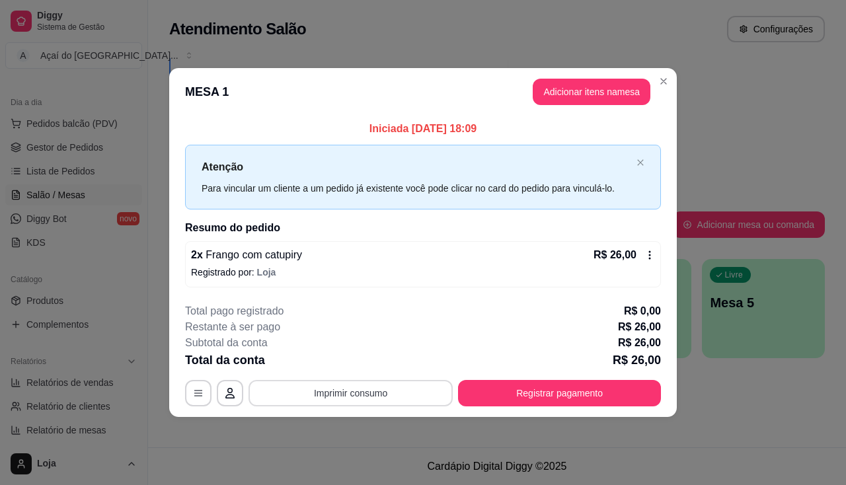
click at [402, 398] on button "Imprimir consumo" at bounding box center [350, 393] width 204 height 26
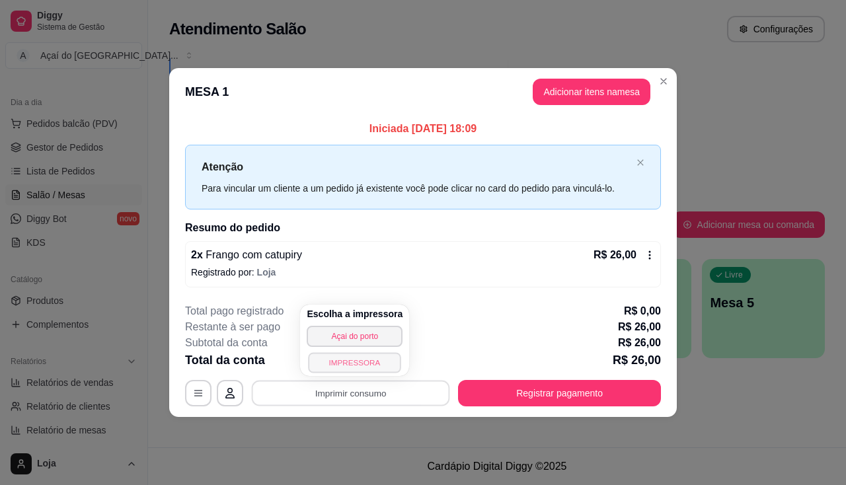
click at [346, 365] on button "IMPRESSORA" at bounding box center [355, 362] width 93 height 20
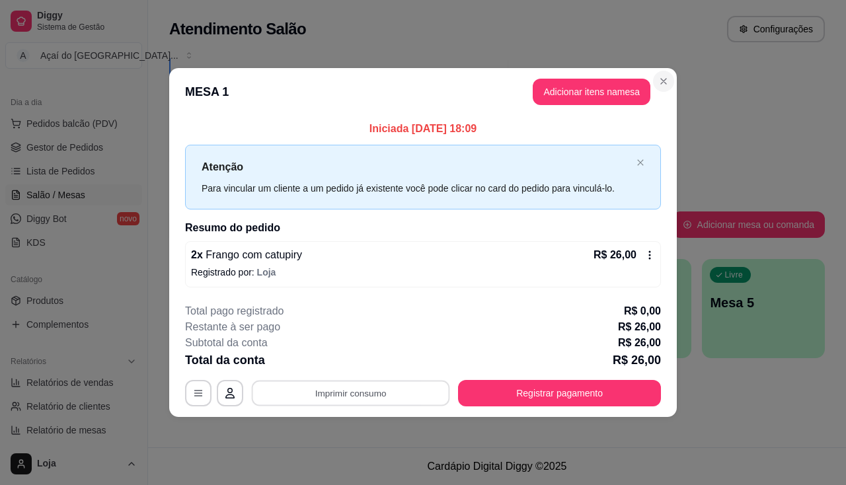
click at [667, 85] on icon "Close" at bounding box center [663, 81] width 11 height 11
